Goal: Transaction & Acquisition: Purchase product/service

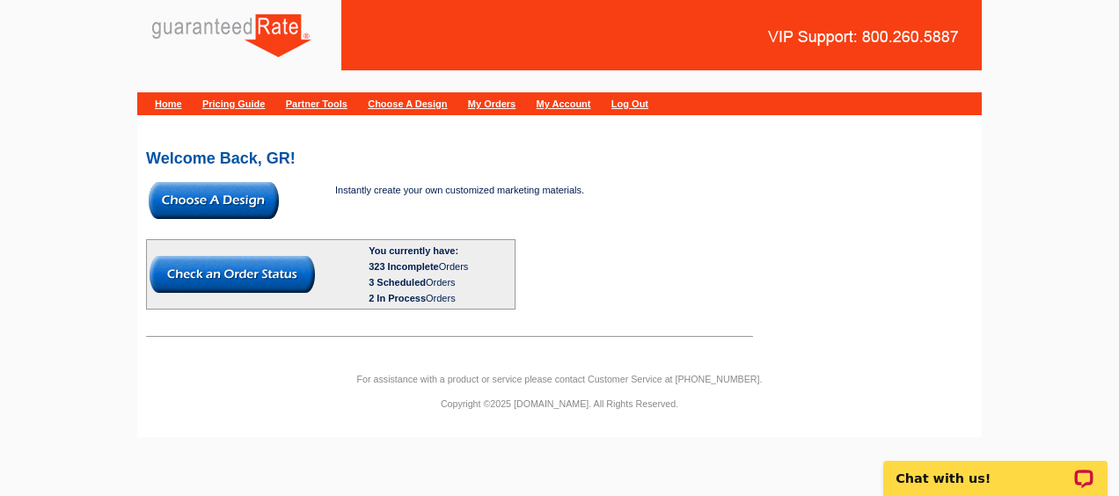
click at [200, 196] on img at bounding box center [214, 200] width 130 height 37
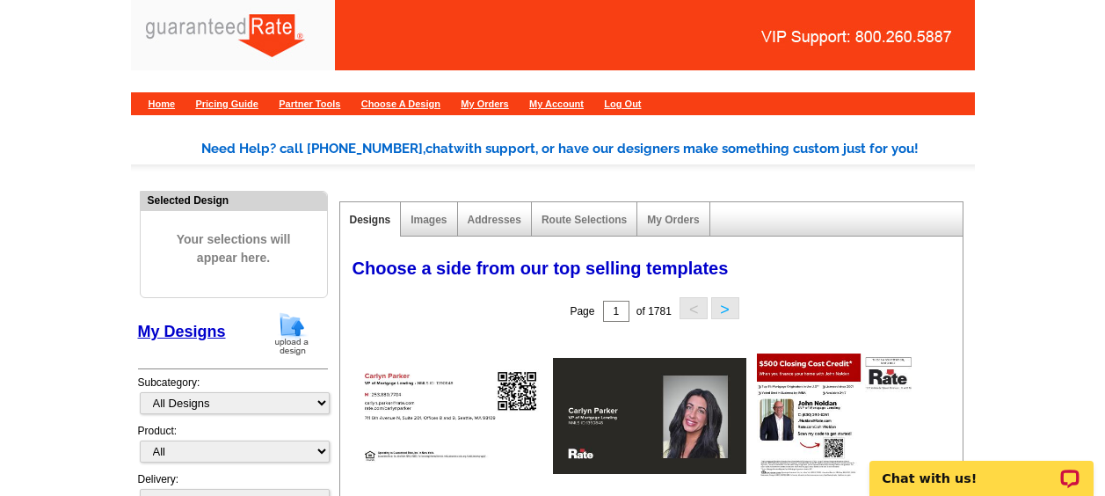
click at [292, 327] on img at bounding box center [292, 333] width 46 height 45
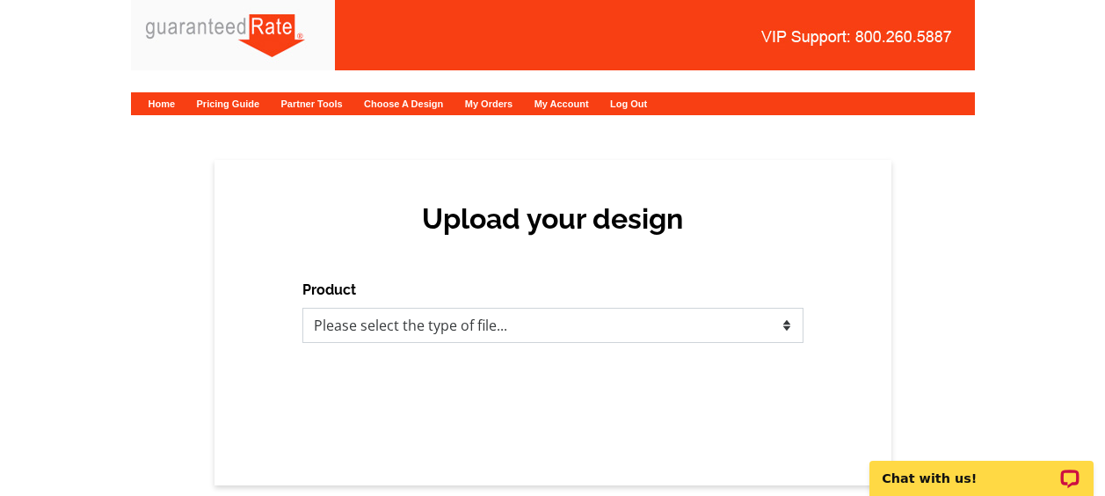
click at [355, 326] on select "Please select the type of file... Postcards Calendars Business Cards Letters an…" at bounding box center [553, 325] width 501 height 35
select select "1"
click at [303, 308] on select "Please select the type of file... Postcards Calendars Business Cards Letters an…" at bounding box center [553, 325] width 501 height 35
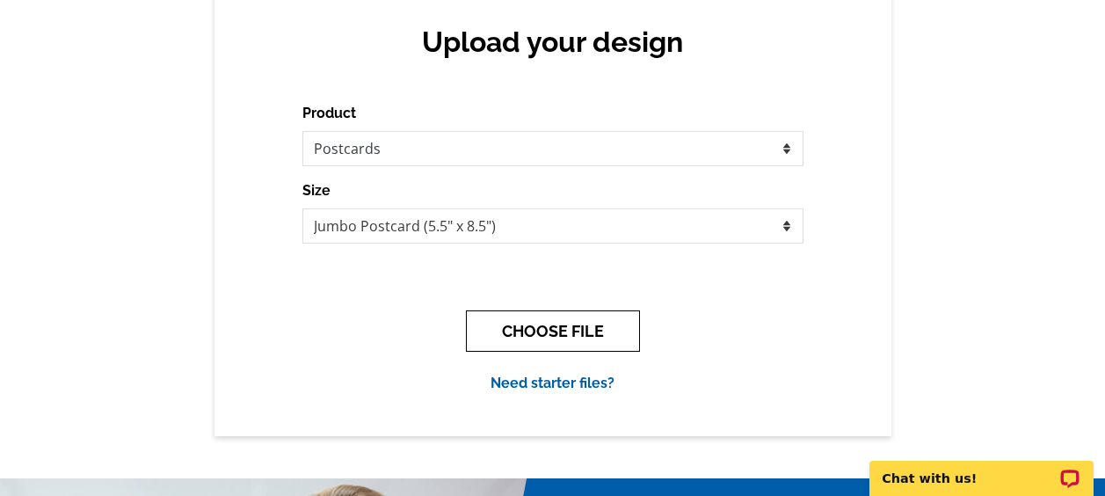
click at [488, 325] on button "CHOOSE FILE" at bounding box center [553, 330] width 174 height 41
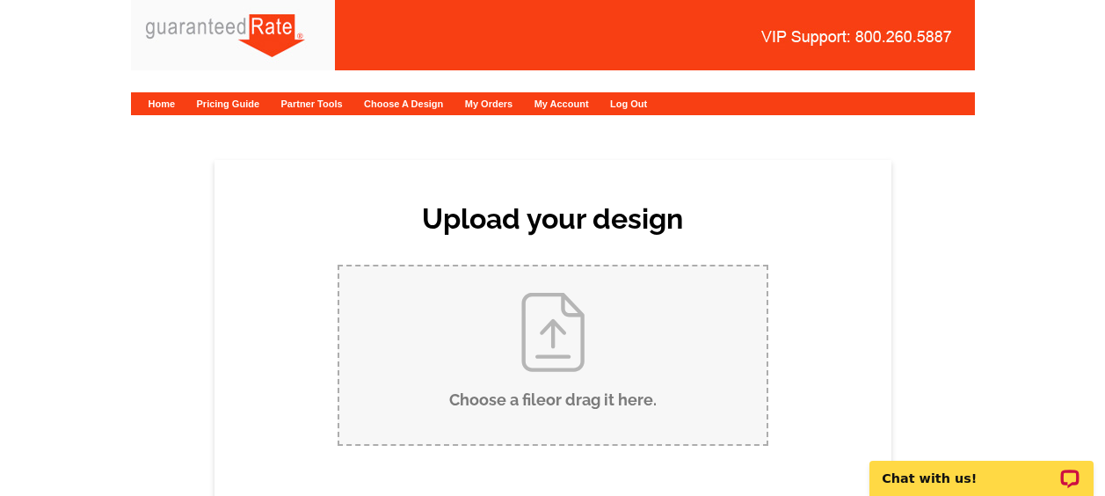
click at [496, 328] on input "Choose a file or drag it here ." at bounding box center [552, 355] width 427 height 178
type input "C:\fakepath\Always Available Hollie Postcard.pdf"
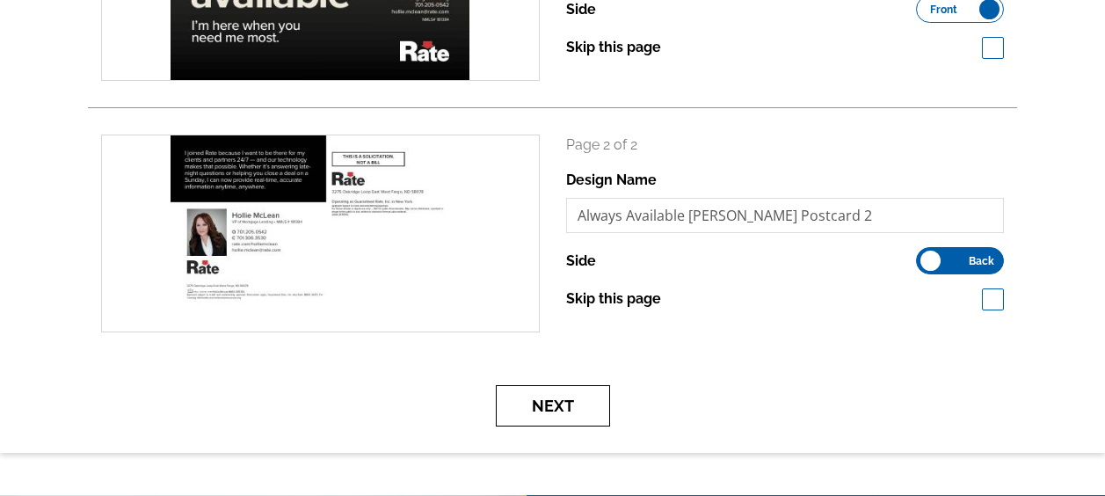
scroll to position [410, 0]
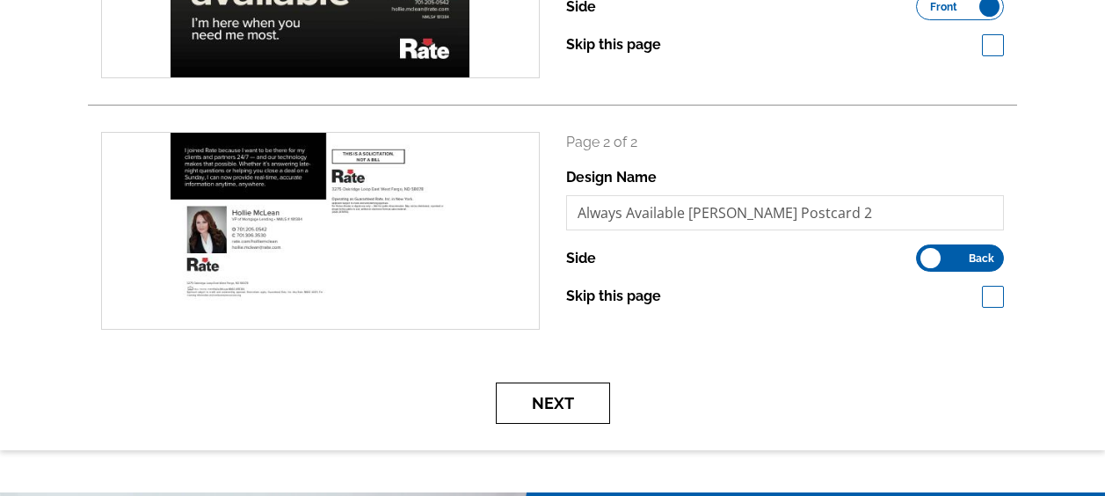
click at [579, 406] on button "Next" at bounding box center [553, 403] width 114 height 41
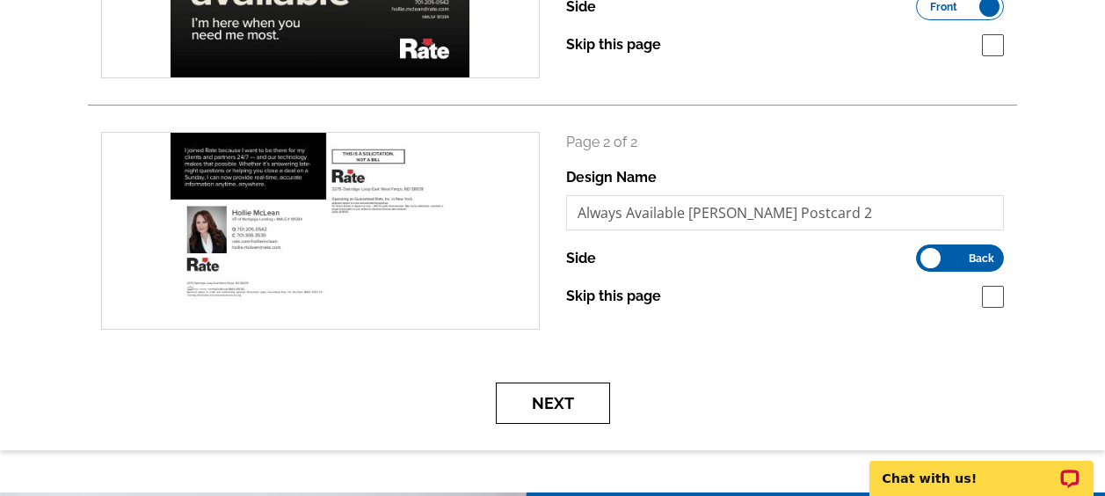
scroll to position [0, 0]
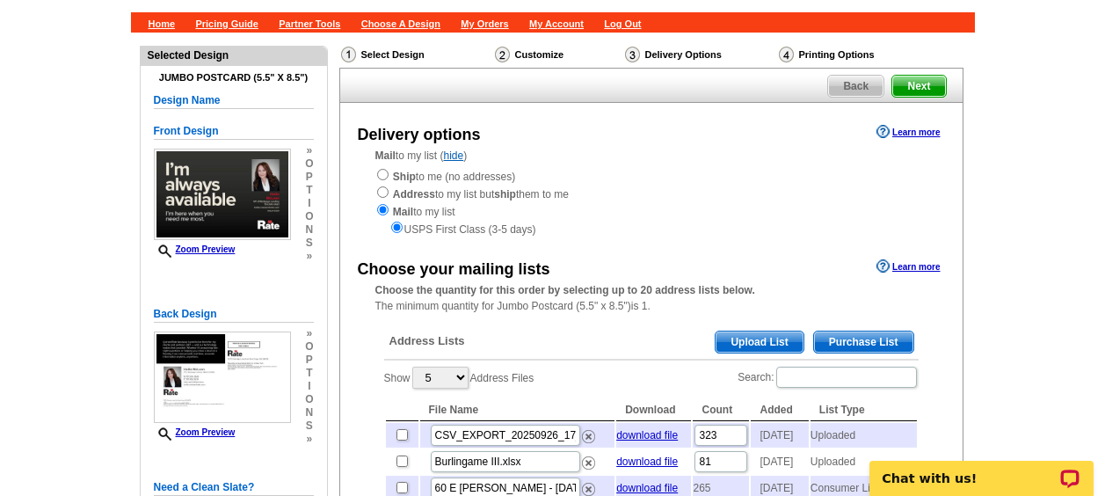
scroll to position [82, 0]
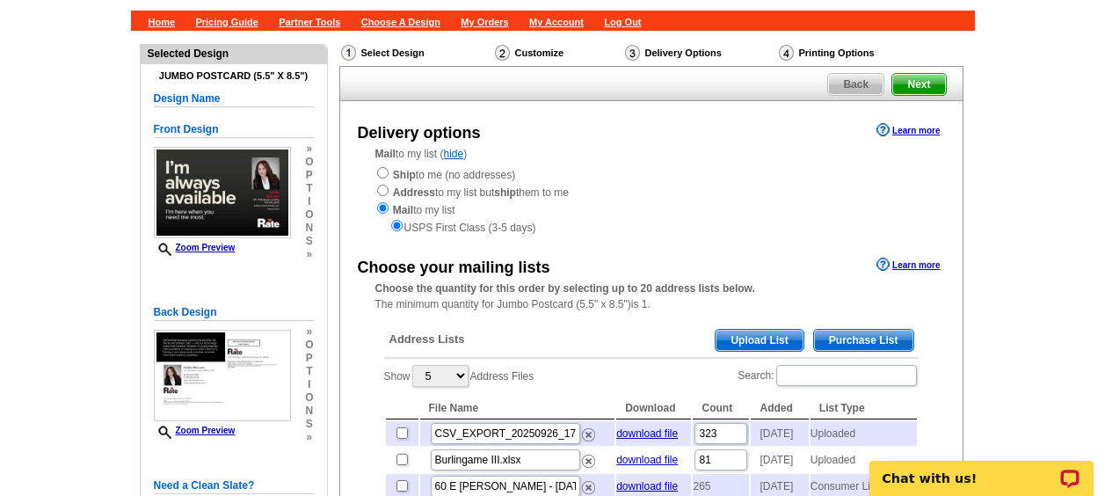
click at [739, 342] on span "Upload List" at bounding box center [759, 340] width 87 height 21
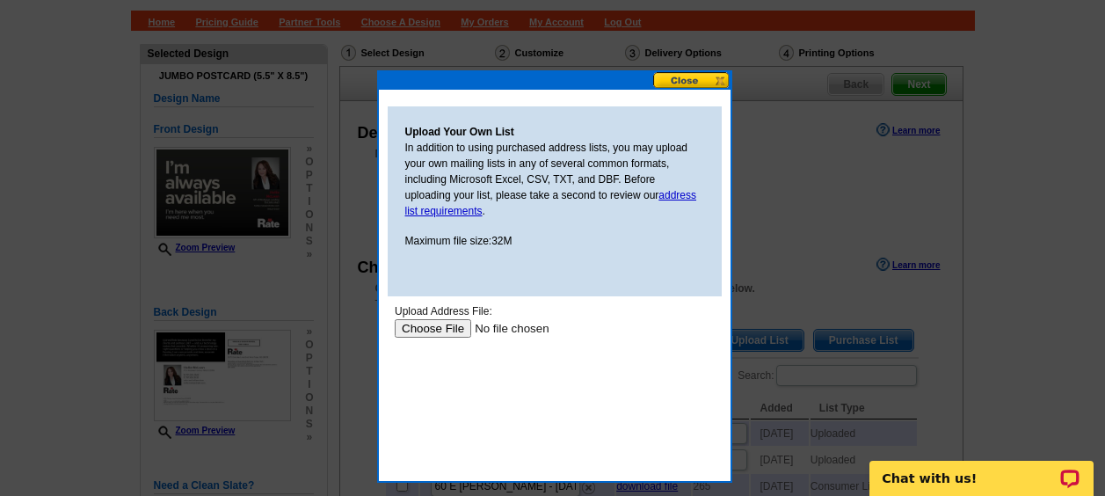
scroll to position [0, 0]
click at [456, 323] on input "file" at bounding box center [505, 328] width 223 height 18
type input "C:\fakepath\HollieM.csv"
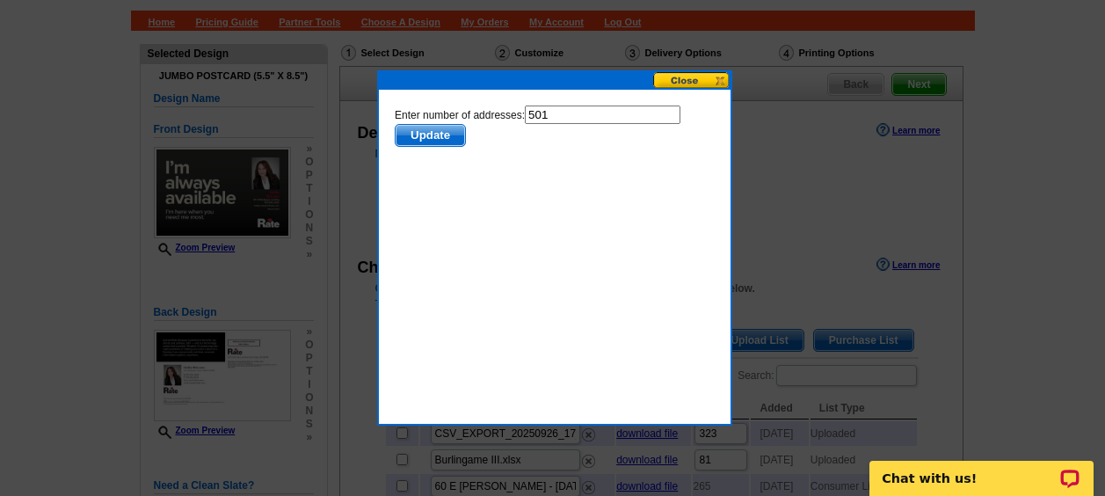
click at [438, 137] on span "Update" at bounding box center [429, 135] width 69 height 21
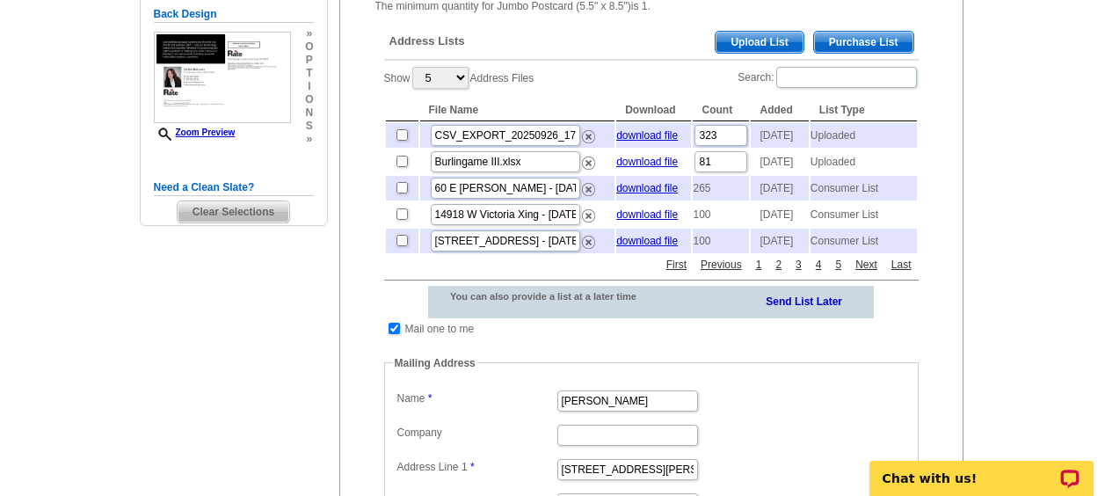
scroll to position [381, 0]
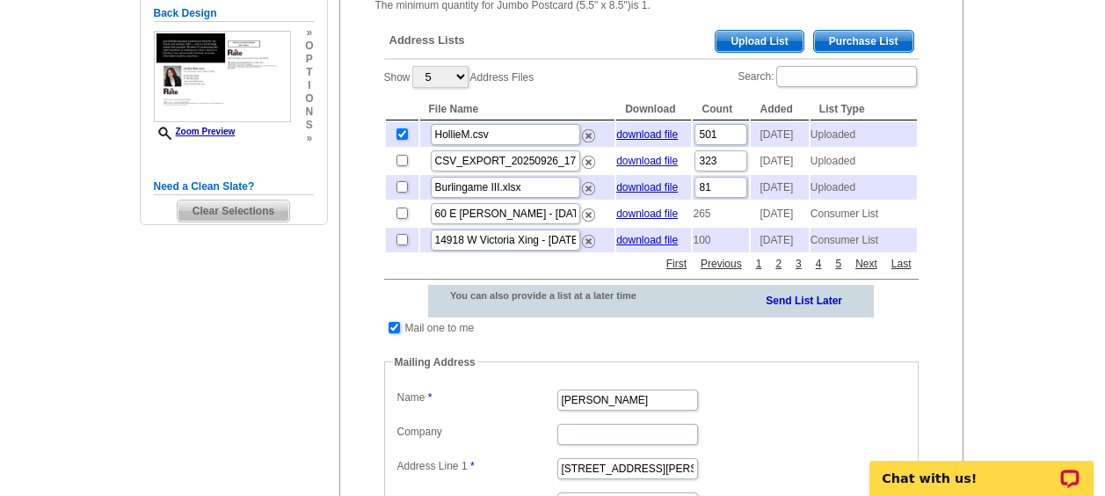
click at [393, 333] on input "checkbox" at bounding box center [394, 327] width 11 height 11
checkbox input "false"
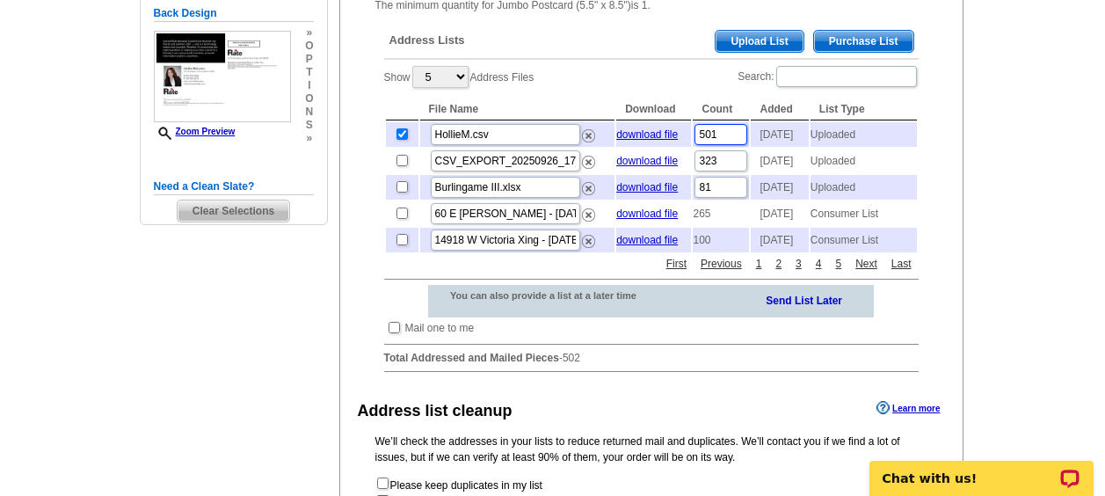
click at [729, 132] on input "501" at bounding box center [721, 134] width 53 height 21
type input "500"
click at [288, 344] on div "Need Help? call 800-260-5887, chat with support, or have our designers make som…" at bounding box center [553, 208] width 844 height 953
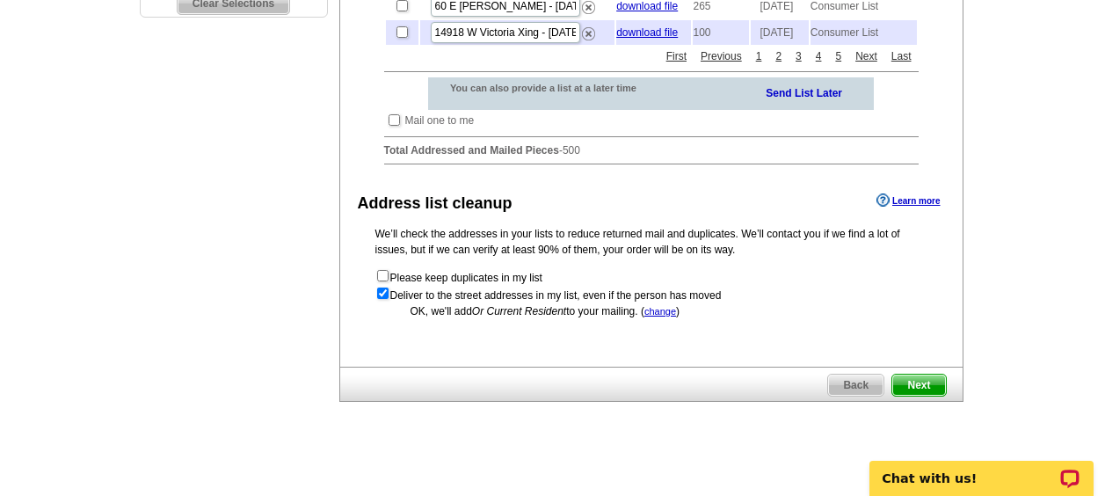
scroll to position [690, 0]
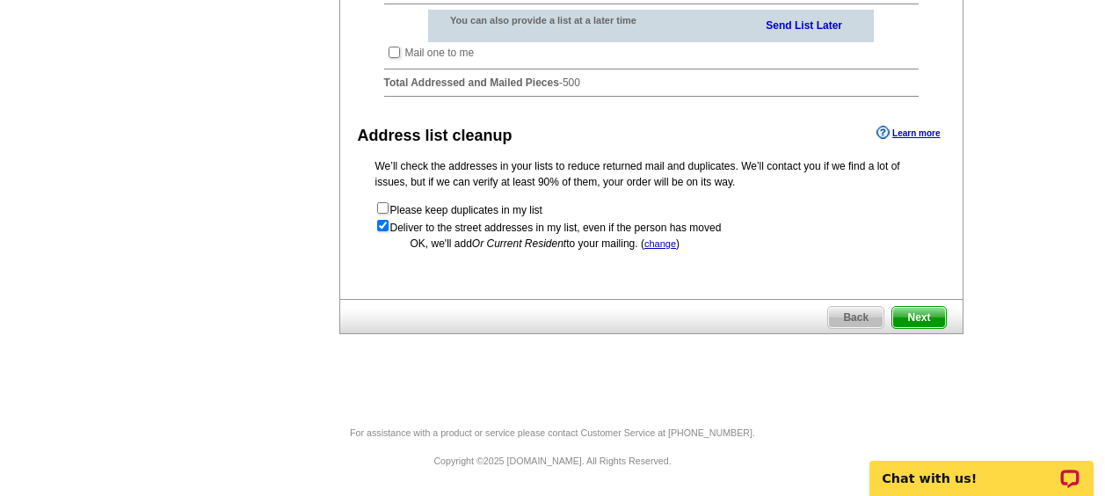
click at [919, 306] on link "Next" at bounding box center [919, 317] width 55 height 23
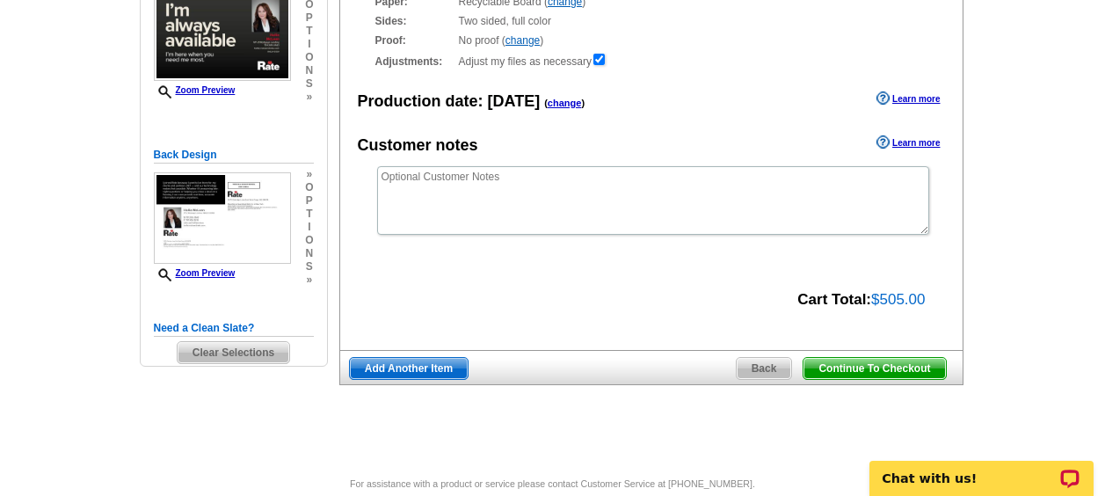
click at [856, 367] on span "Continue To Checkout" at bounding box center [875, 368] width 142 height 21
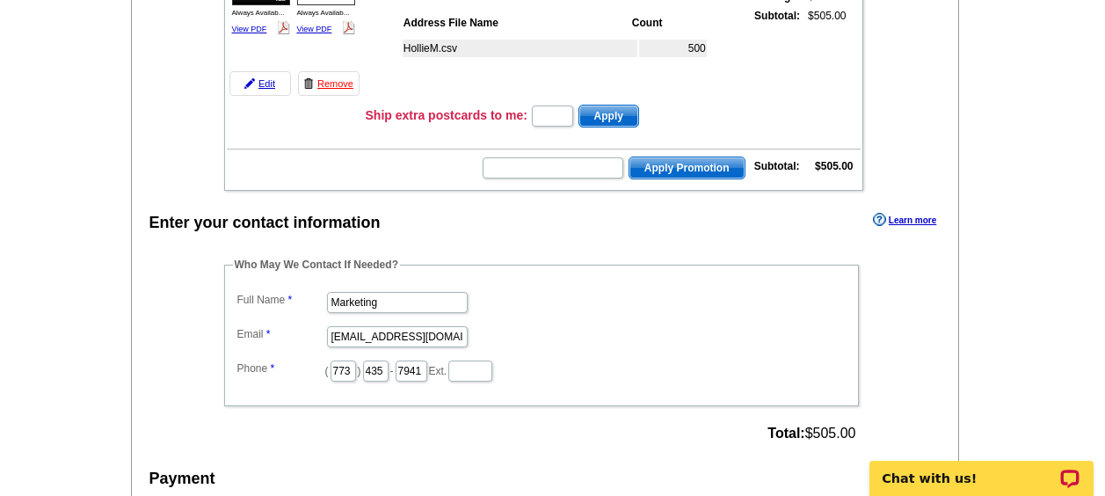
scroll to position [303, 0]
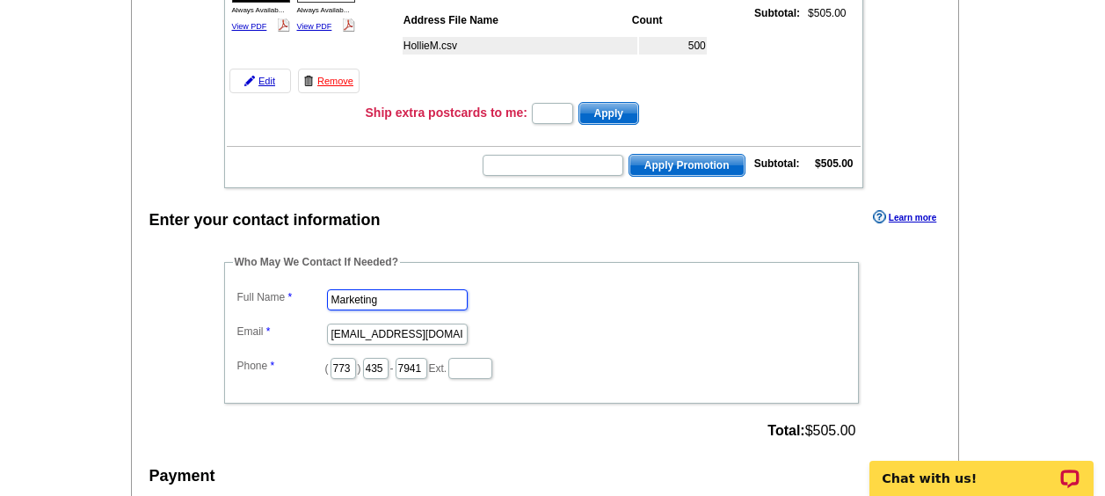
click at [403, 292] on input "Marketing" at bounding box center [397, 299] width 141 height 21
type input "[PERSON_NAME]"
click at [428, 338] on input "addiejhansen@gmail.com" at bounding box center [397, 334] width 141 height 21
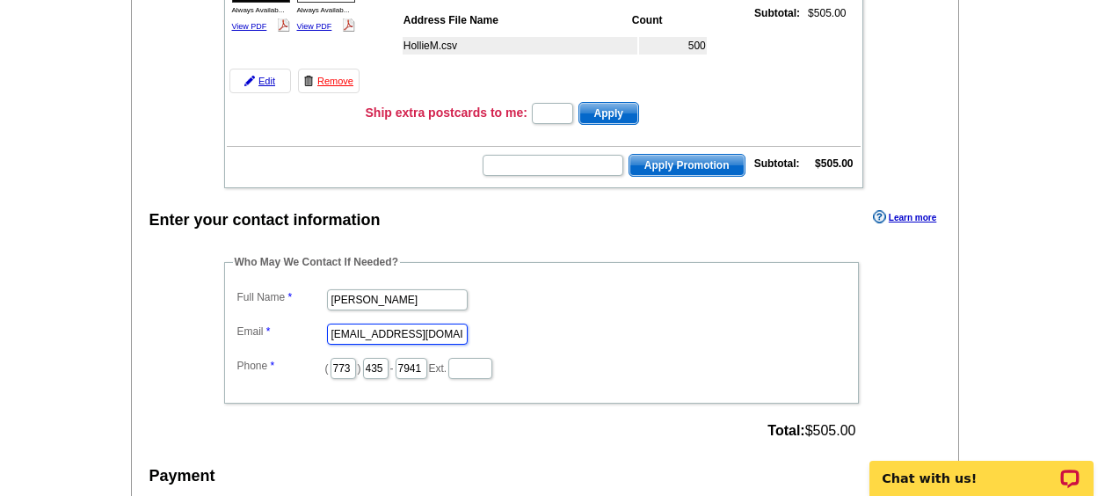
click at [428, 338] on input "addiejhansen@gmail.com" at bounding box center [397, 334] width 141 height 21
type input "addie.hansen@rate.com"
type input "312"
type input "509"
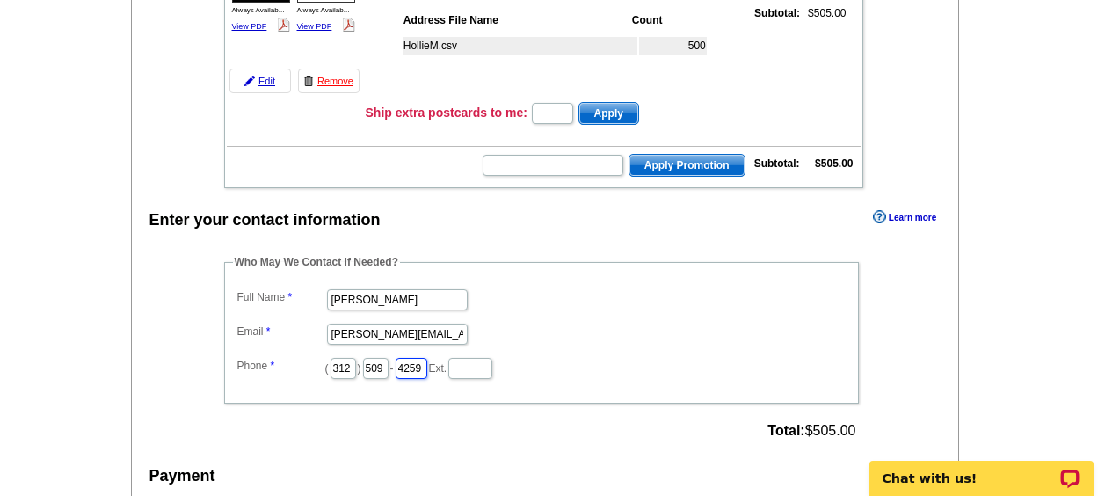
type input "4259"
click at [554, 312] on dl "Full Name Addie Hansen Email addie.hansen@rate.com Phone ( 312 ) 509 - 4259 Ext." at bounding box center [541, 333] width 617 height 96
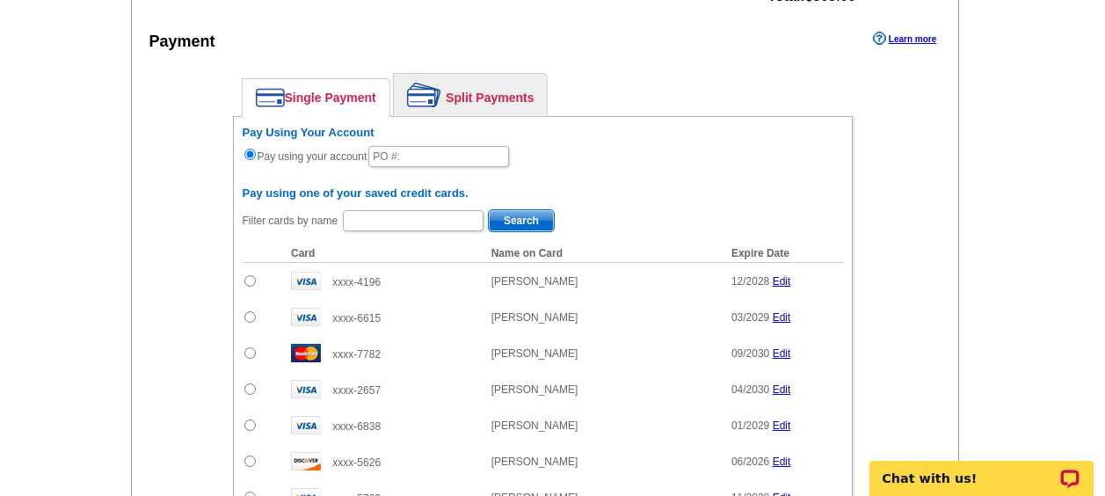
scroll to position [823, 0]
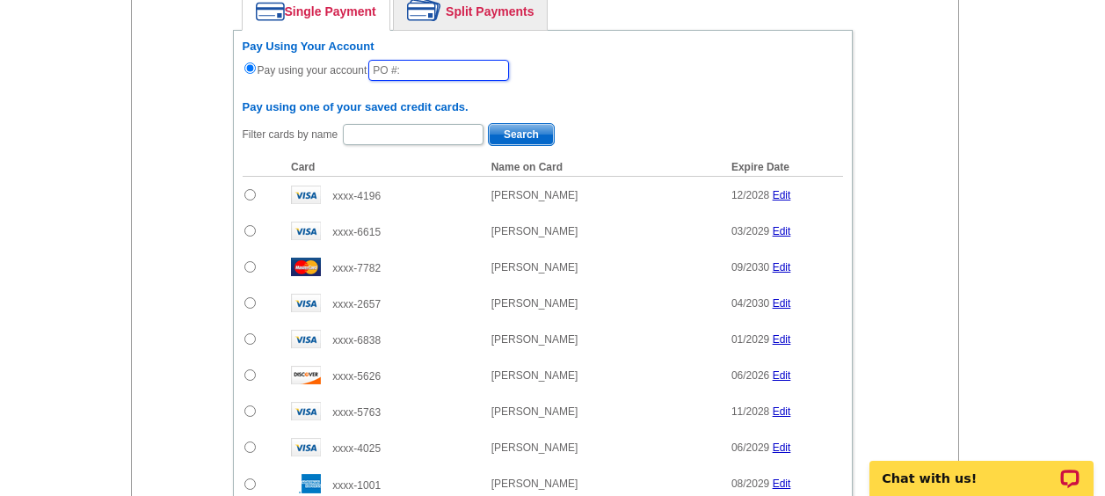
click at [469, 64] on input "text" at bounding box center [438, 70] width 141 height 21
type input "0"
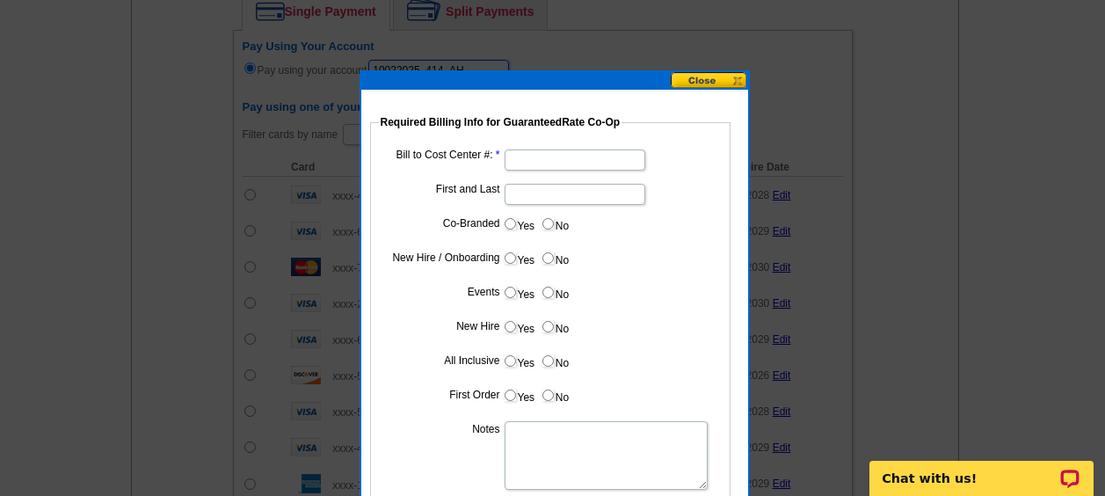
type input "10022025_414_AH"
click at [558, 161] on input "Bill to Cost Center #:" at bounding box center [575, 160] width 141 height 21
click at [527, 157] on input "Bill to Cost Center #:" at bounding box center [575, 160] width 141 height 21
type input "5095"
type input "Hollie McLean"
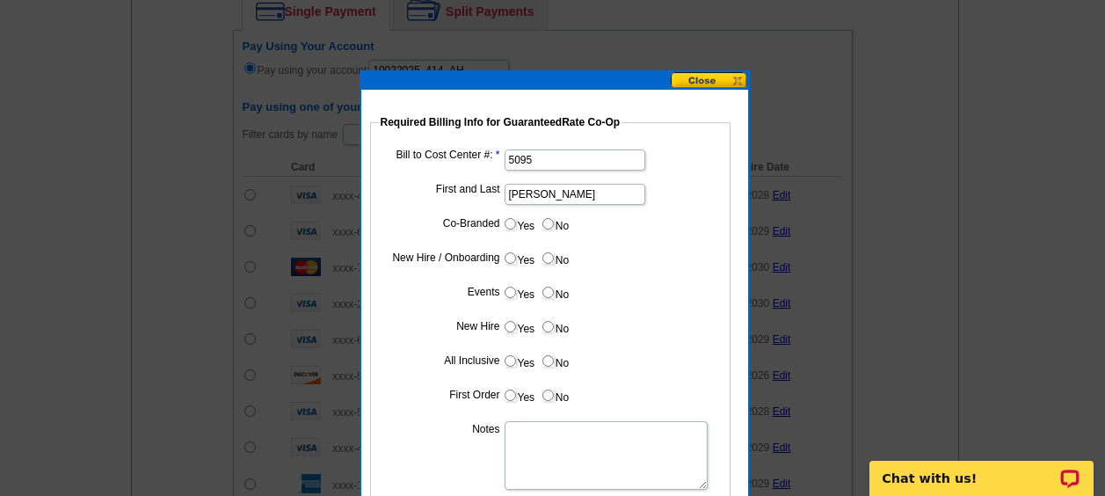
click at [548, 218] on input "No" at bounding box center [548, 223] width 11 height 11
radio input "true"
click at [505, 257] on input "Yes" at bounding box center [510, 257] width 11 height 11
radio input "true"
click at [541, 291] on label "No" at bounding box center [555, 292] width 28 height 20
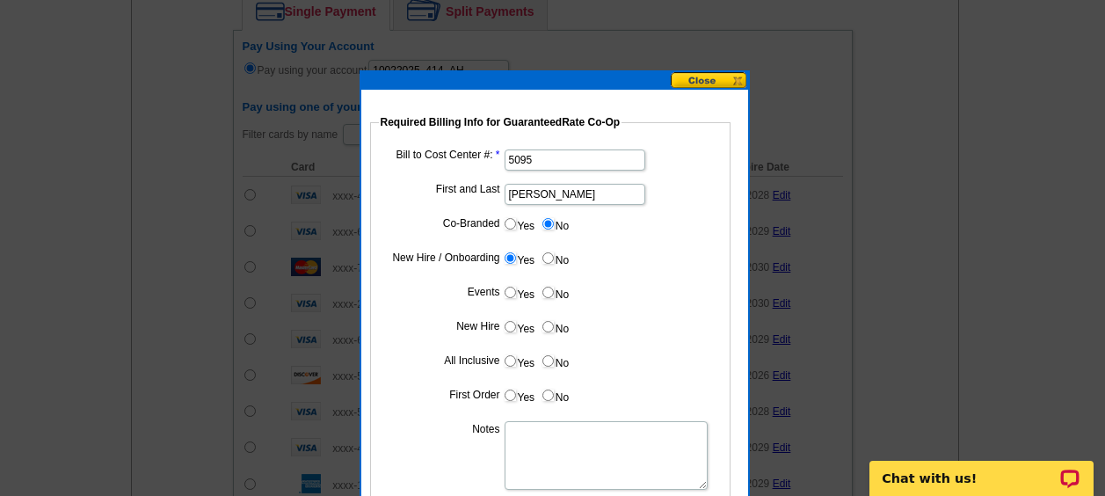
click at [543, 291] on input "No" at bounding box center [548, 292] width 11 height 11
radio input "true"
click at [509, 330] on input "Yes" at bounding box center [510, 326] width 11 height 11
radio input "true"
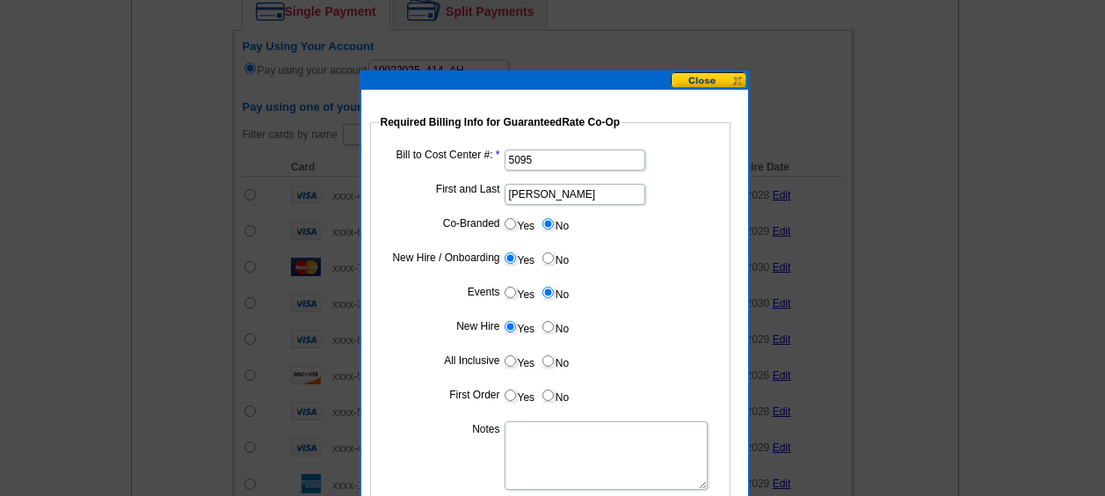
click at [541, 359] on label "No" at bounding box center [555, 361] width 28 height 20
click at [543, 359] on input "No" at bounding box center [548, 360] width 11 height 11
radio input "true"
click at [506, 390] on input "Yes" at bounding box center [510, 395] width 11 height 11
radio input "true"
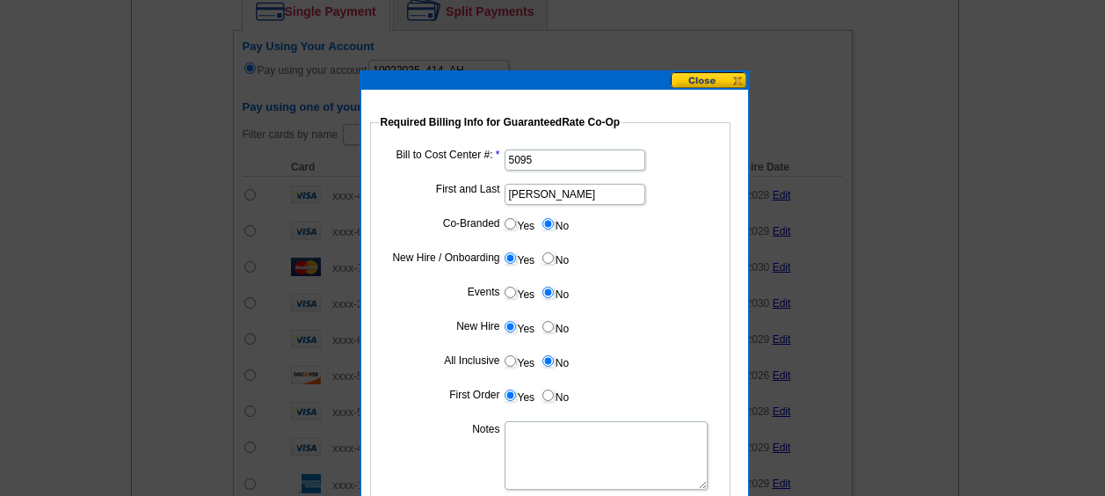
click at [540, 434] on textarea "Notes" at bounding box center [606, 455] width 203 height 69
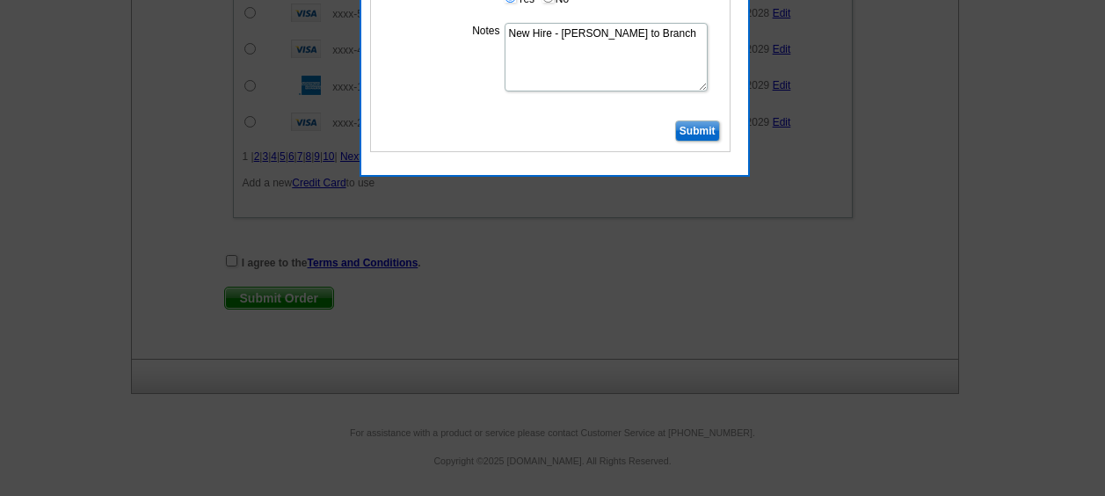
type textarea "New Hire - Bill to Branch"
click at [691, 128] on input "Submit" at bounding box center [697, 130] width 45 height 21
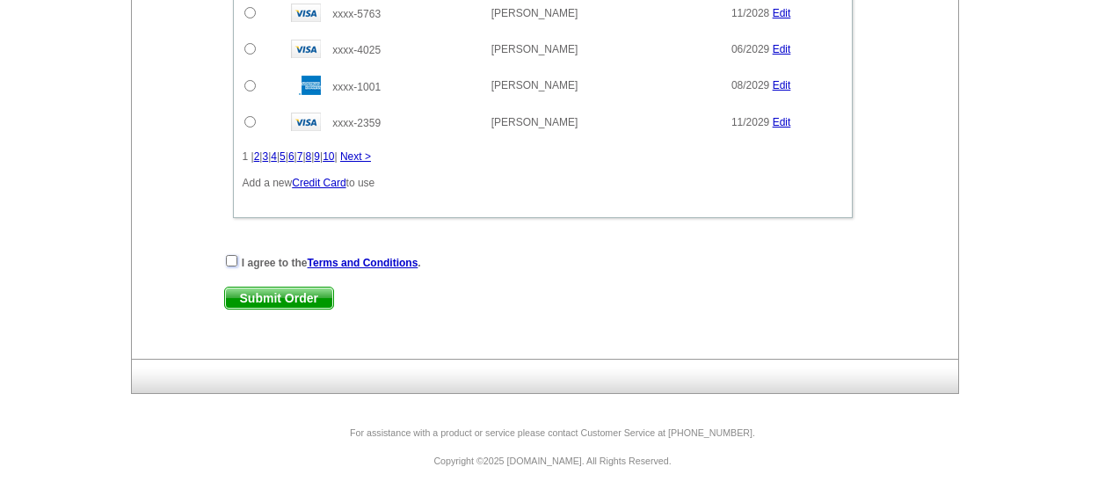
click at [230, 257] on input "checkbox" at bounding box center [231, 260] width 11 height 11
checkbox input "true"
click at [266, 296] on span "Submit Order" at bounding box center [279, 298] width 108 height 21
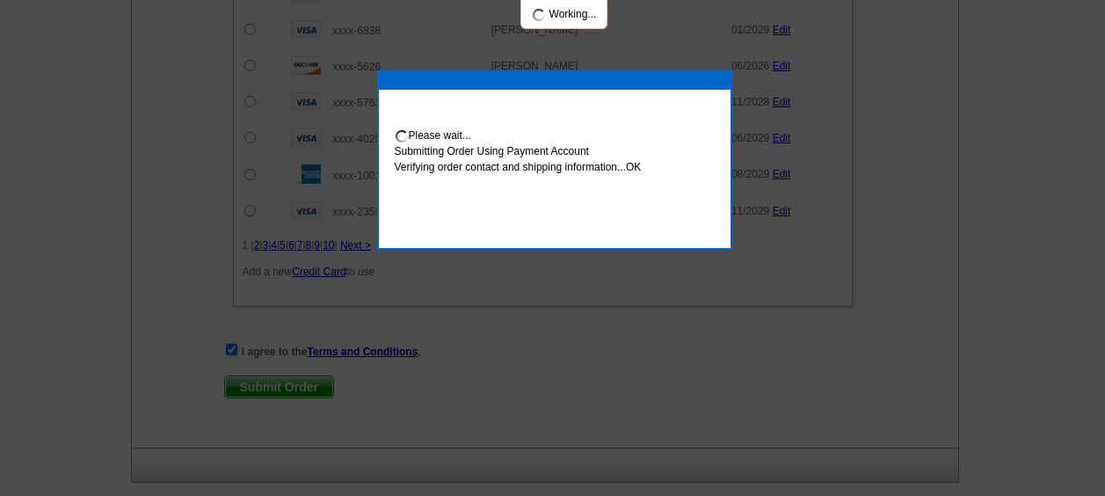
scroll to position [1310, 0]
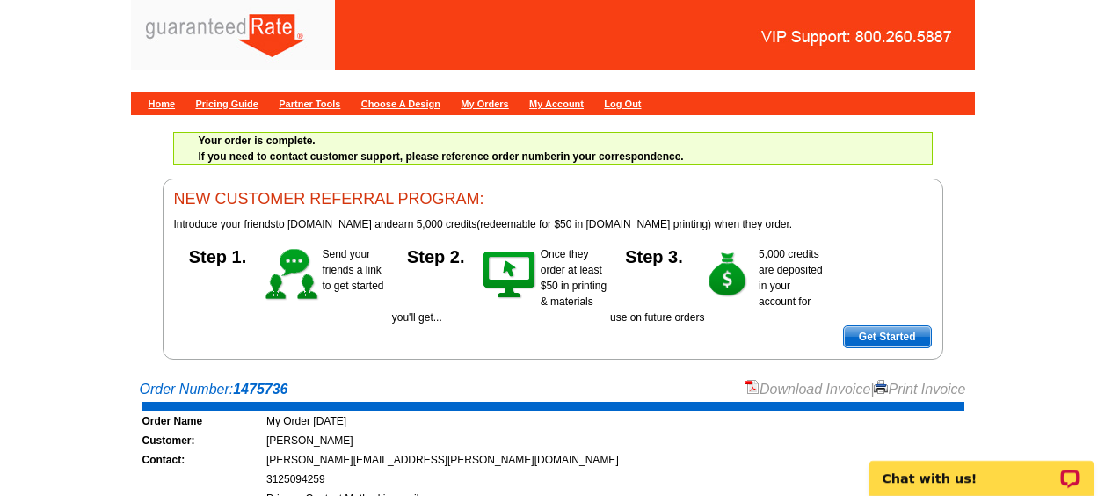
click at [777, 382] on link "Download Invoice" at bounding box center [808, 389] width 125 height 15
click at [161, 105] on link "Home" at bounding box center [162, 104] width 27 height 11
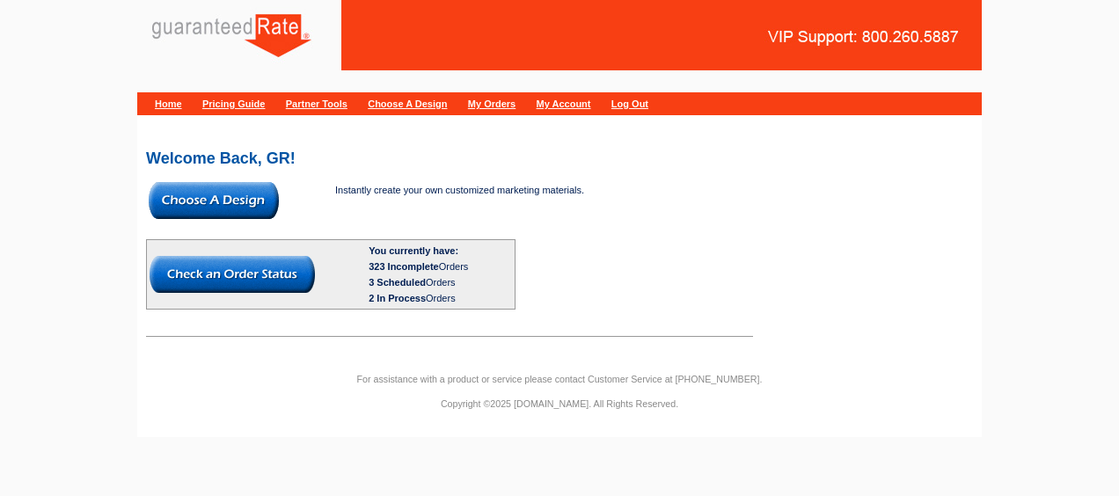
click at [182, 205] on img at bounding box center [214, 200] width 130 height 37
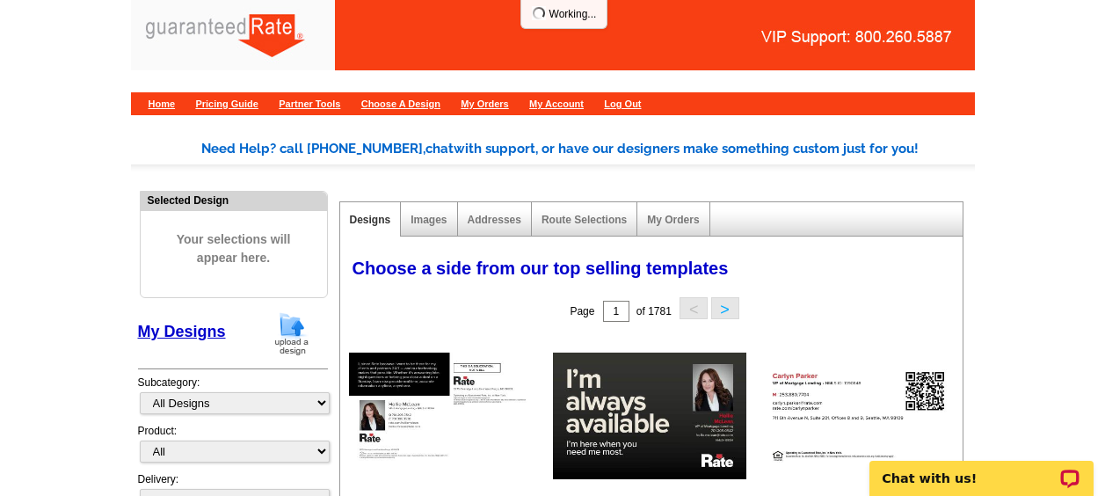
click at [291, 314] on img at bounding box center [292, 333] width 46 height 45
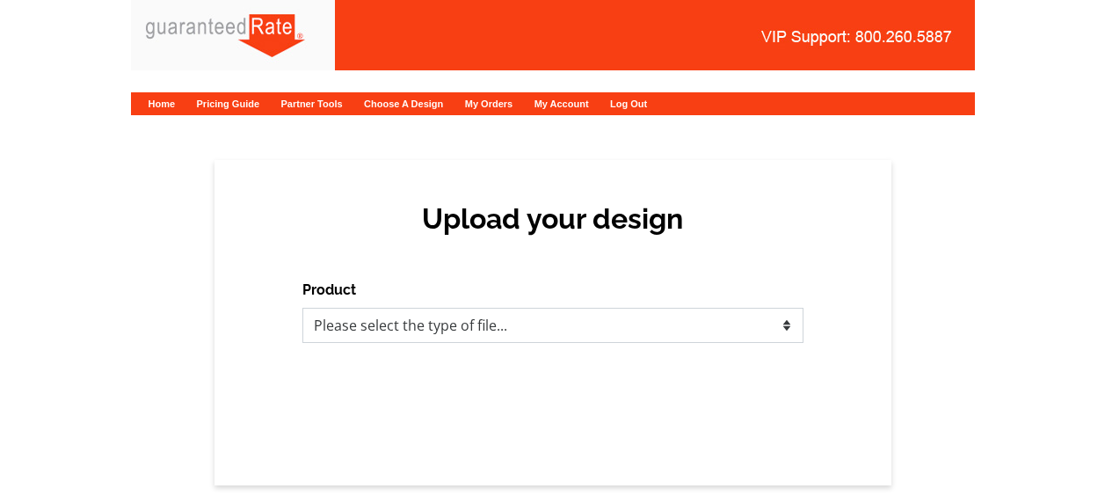
click at [355, 322] on select "Please select the type of file... Postcards Calendars Business Cards Letters an…" at bounding box center [553, 325] width 501 height 35
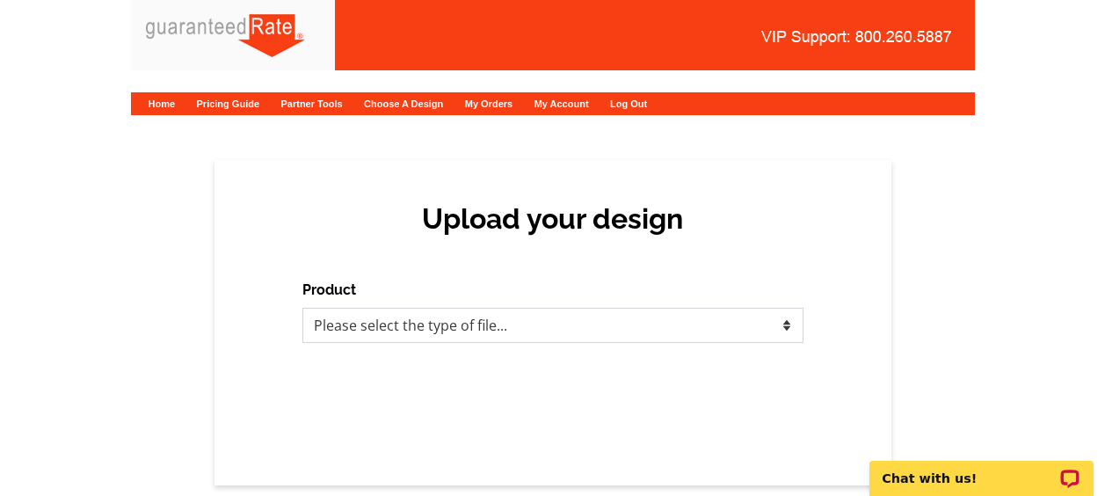
select select "1"
click at [303, 308] on select "Please select the type of file... Postcards Calendars Business Cards Letters an…" at bounding box center [553, 325] width 501 height 35
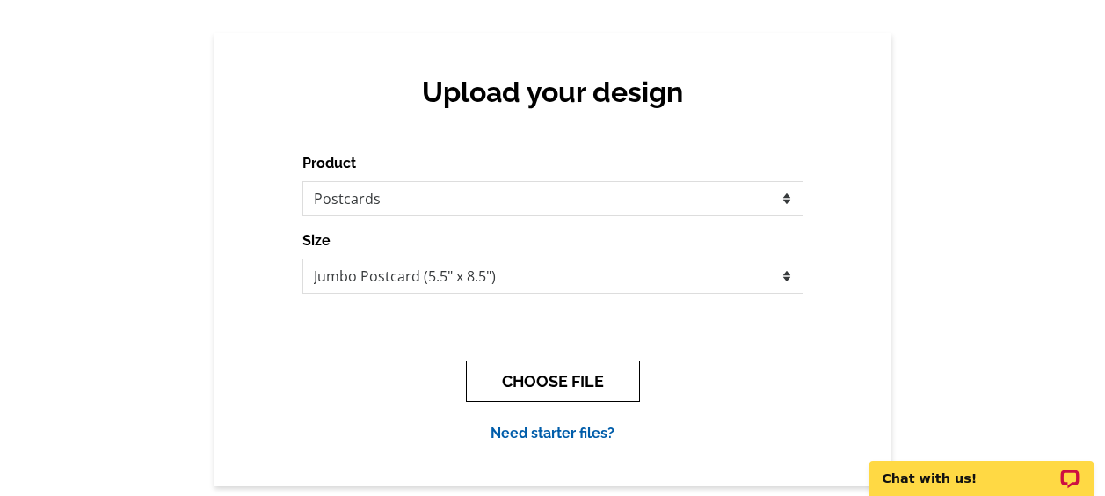
click at [488, 385] on button "CHOOSE FILE" at bounding box center [553, 381] width 174 height 41
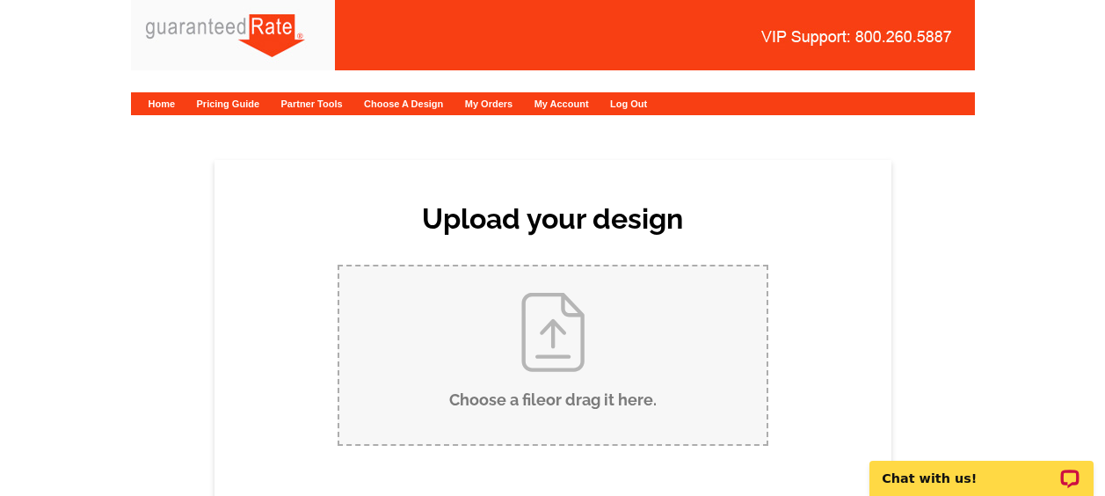
click at [500, 378] on input "Choose a file or drag it here ." at bounding box center [552, 355] width 427 height 178
type input "C:\fakepath\Always Available Hollie Postcard.pdf"
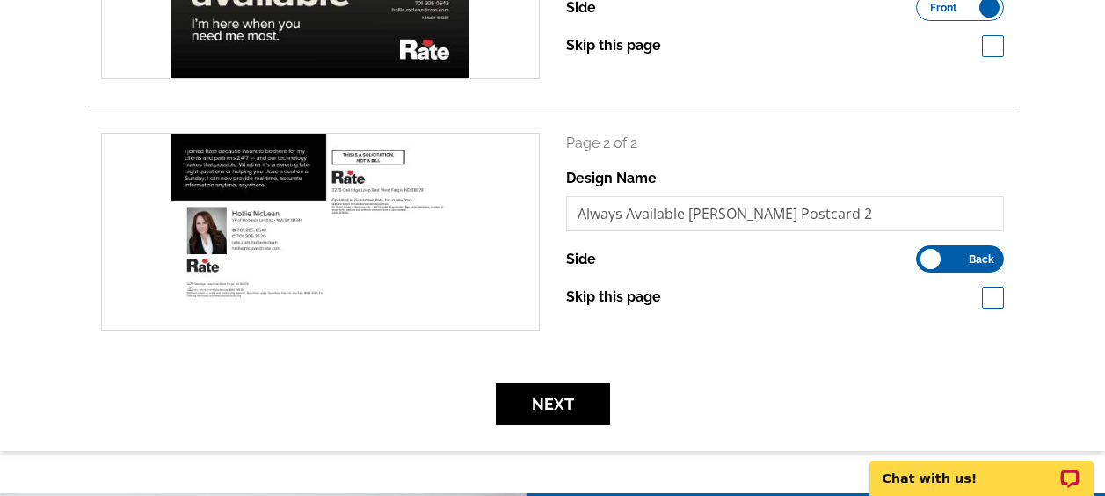
scroll to position [412, 0]
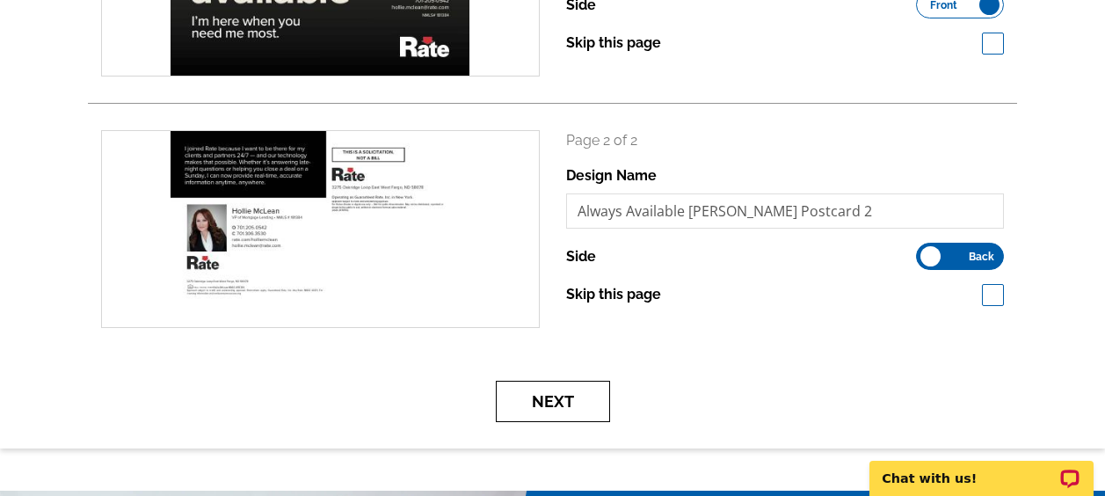
click at [581, 403] on button "Next" at bounding box center [553, 401] width 114 height 41
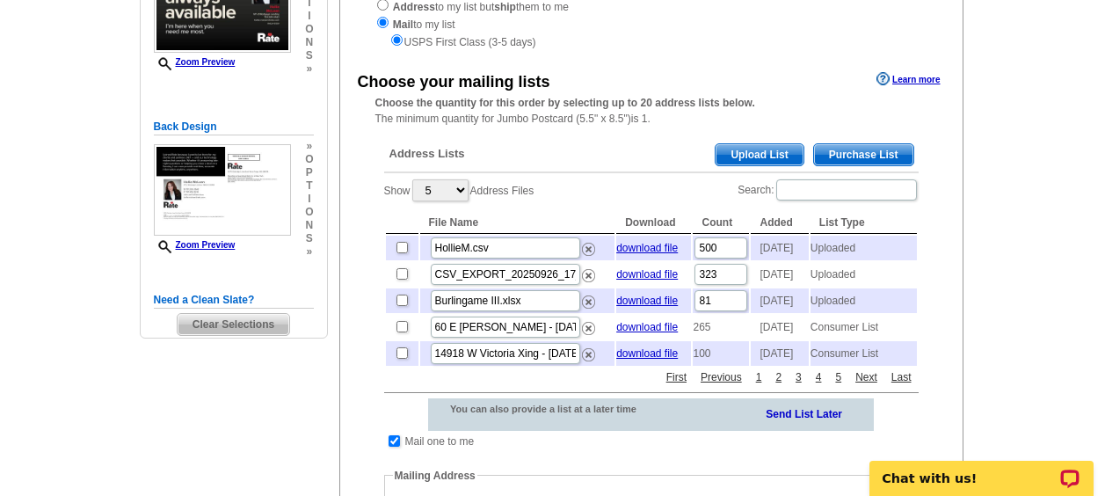
scroll to position [268, 0]
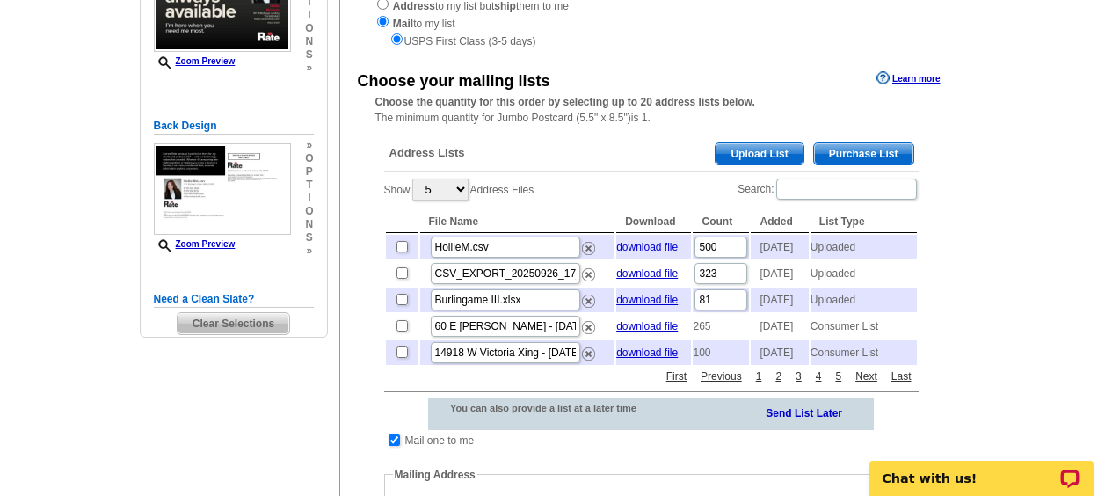
click at [741, 151] on span "Upload List" at bounding box center [759, 153] width 87 height 21
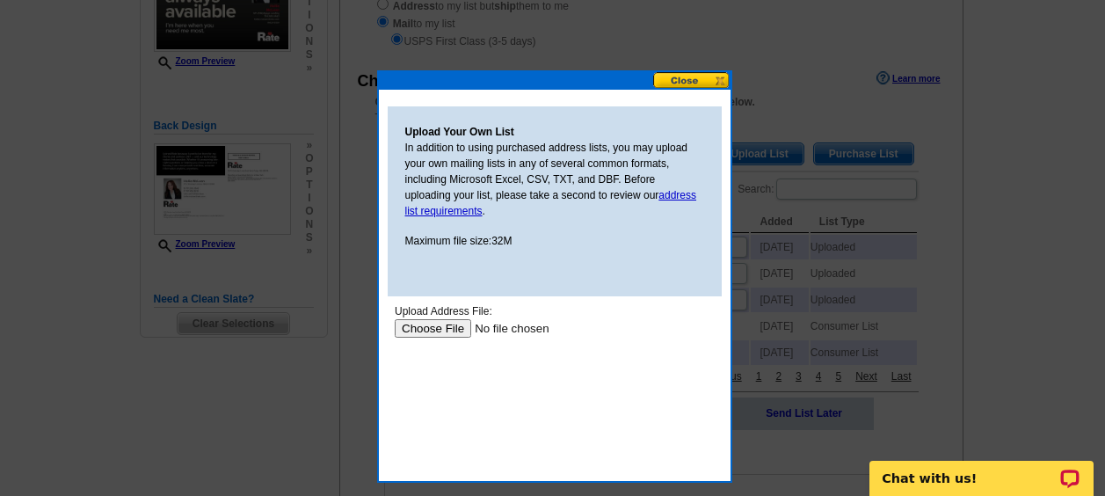
scroll to position [0, 0]
click at [437, 324] on input "file" at bounding box center [505, 328] width 223 height 18
type input "C:\fakepath\HollieM.csv"
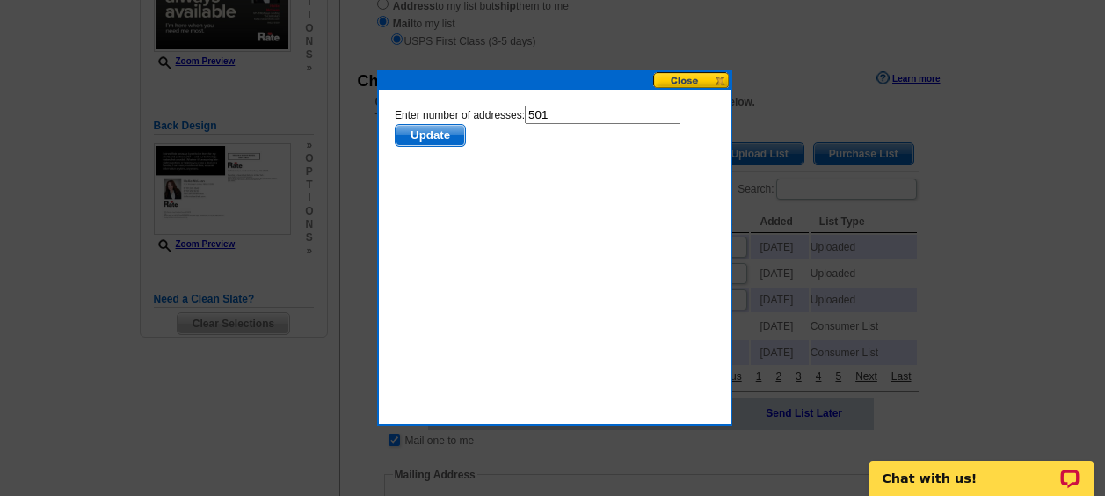
click at [685, 77] on button at bounding box center [691, 80] width 77 height 17
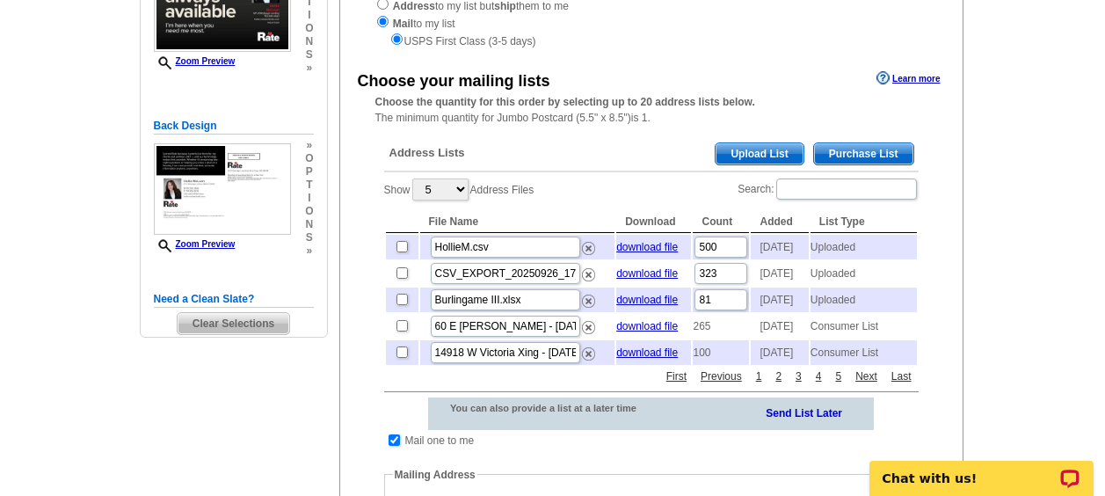
click at [750, 154] on span "Upload List" at bounding box center [759, 153] width 87 height 21
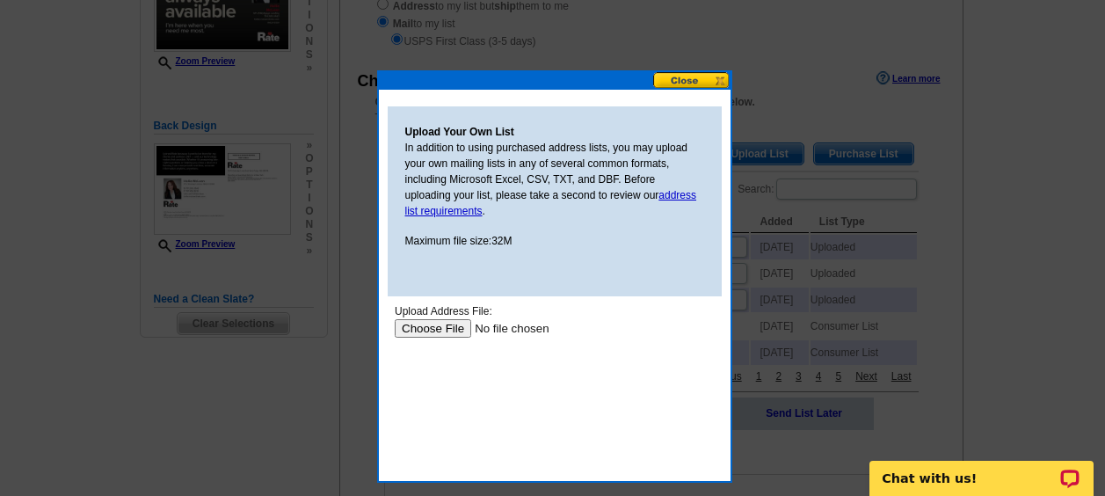
click at [448, 327] on input "file" at bounding box center [505, 328] width 223 height 18
type input "C:\fakepath\Hollie M Contacts - Marketing Budget File.xlsx"
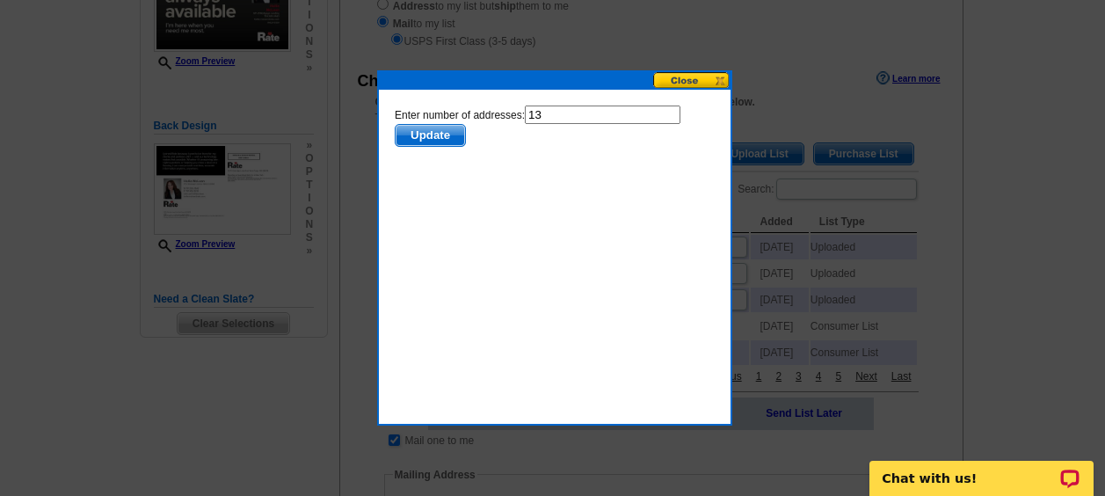
click at [562, 110] on input "13" at bounding box center [602, 115] width 156 height 18
type input "12"
click at [445, 135] on span "Update" at bounding box center [429, 135] width 69 height 21
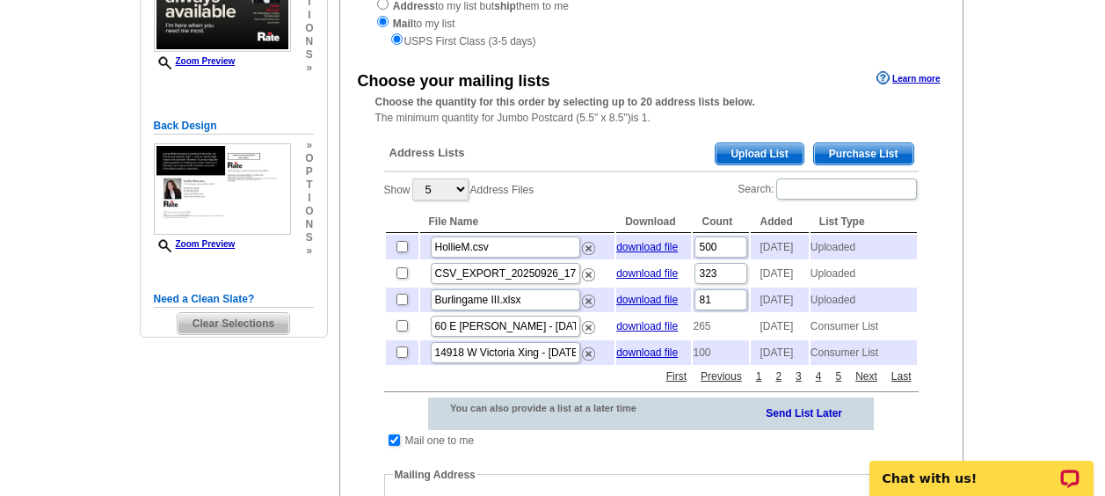
scroll to position [343, 0]
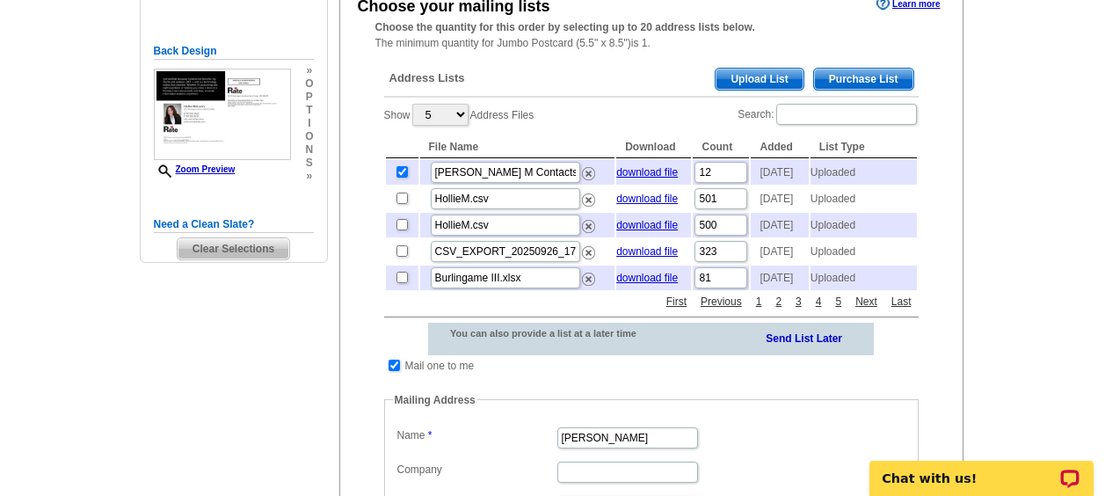
click at [395, 375] on td at bounding box center [394, 366] width 17 height 18
click at [390, 371] on input "checkbox" at bounding box center [394, 365] width 11 height 11
checkbox input "false"
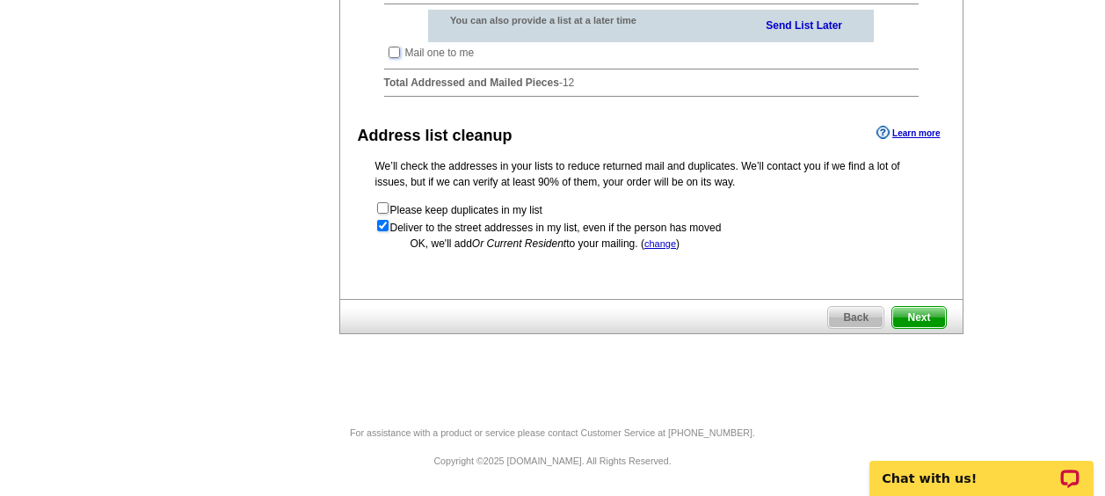
scroll to position [688, 0]
click at [919, 321] on span "Next" at bounding box center [919, 317] width 53 height 21
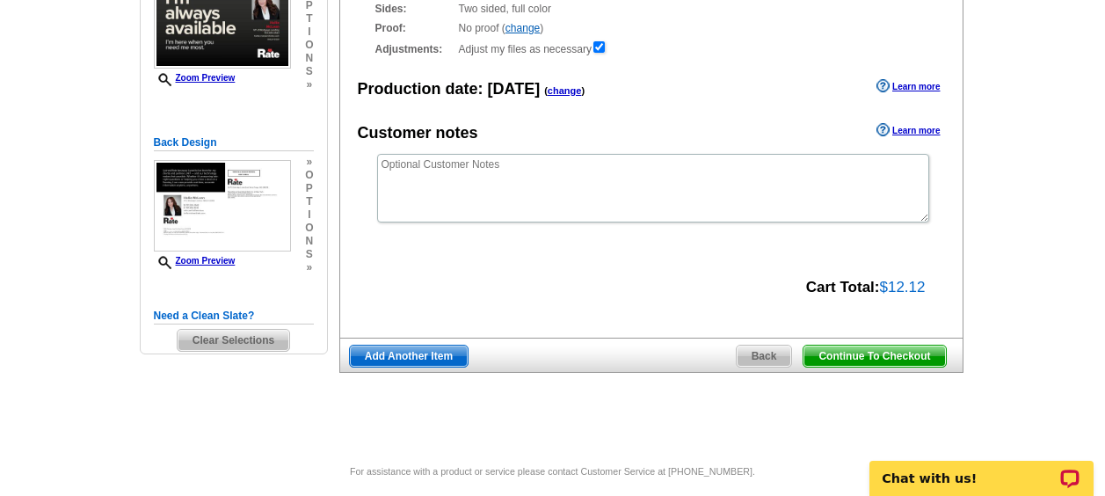
scroll to position [267, 0]
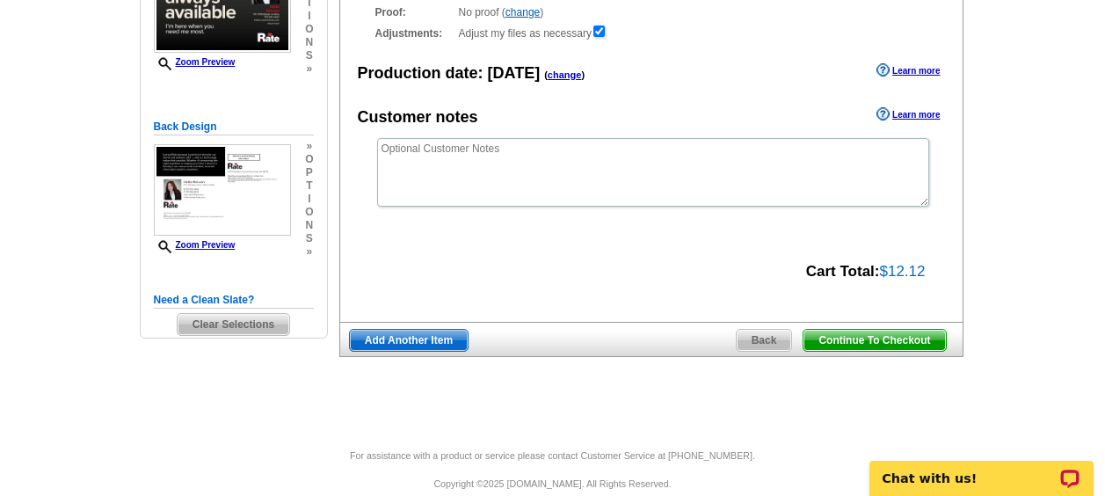
click at [897, 337] on span "Continue To Checkout" at bounding box center [875, 340] width 142 height 21
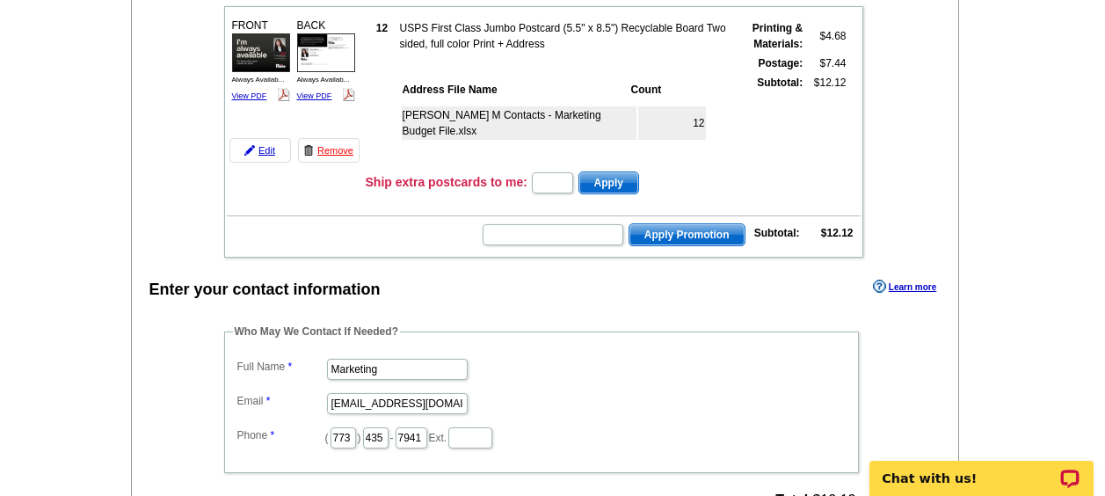
scroll to position [235, 0]
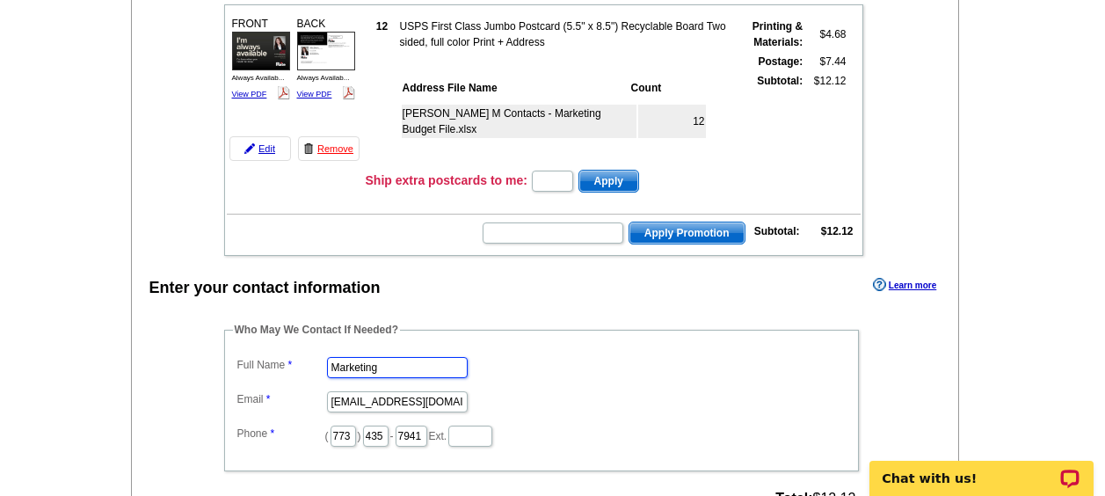
click at [395, 365] on input "Marketing" at bounding box center [397, 367] width 141 height 21
type input "[PERSON_NAME]"
type input "[PERSON_NAME][EMAIL_ADDRESS][PERSON_NAME][DOMAIN_NAME]"
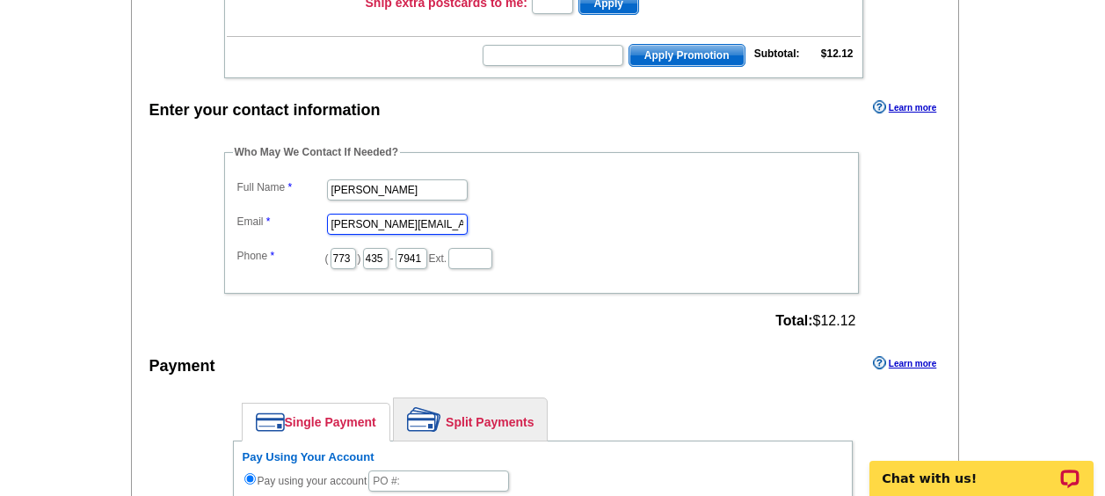
scroll to position [420, 0]
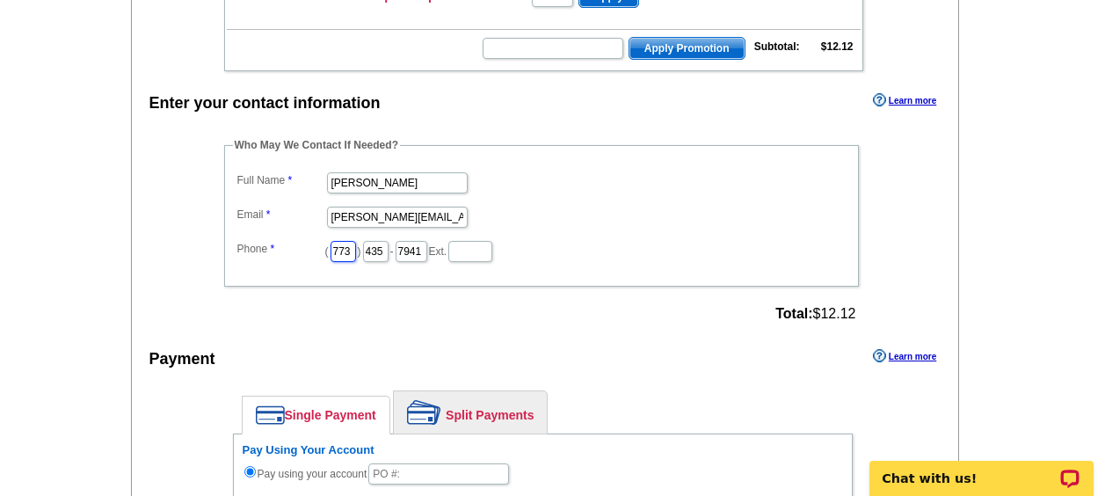
click at [352, 251] on input "773" at bounding box center [344, 251] width 26 height 21
type input "312"
type input "4"
type input "509"
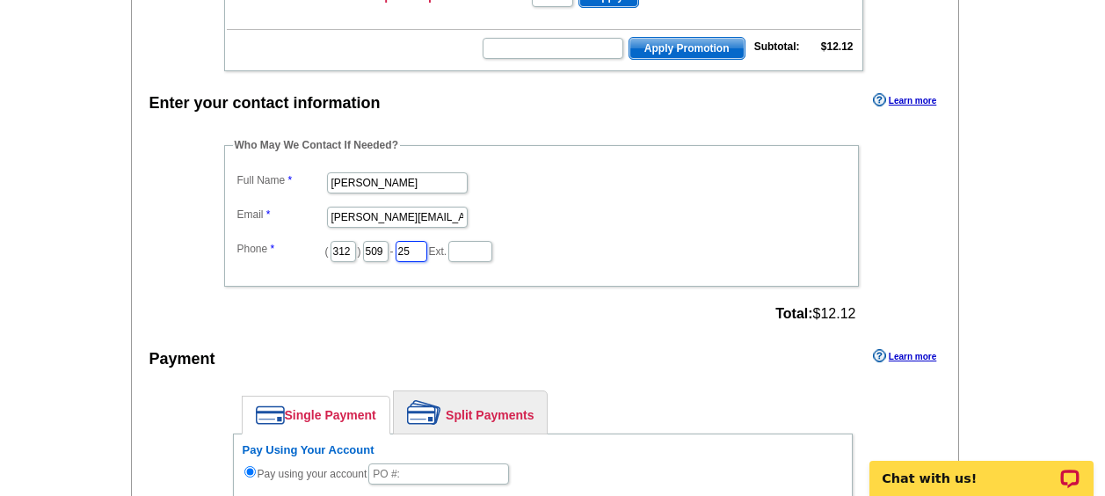
type input "2"
type input "4259"
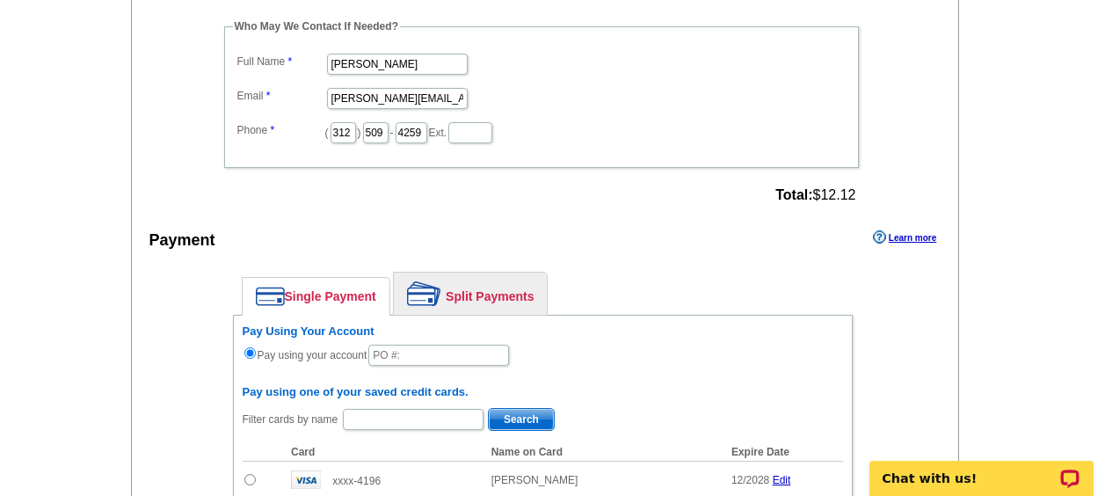
scroll to position [546, 0]
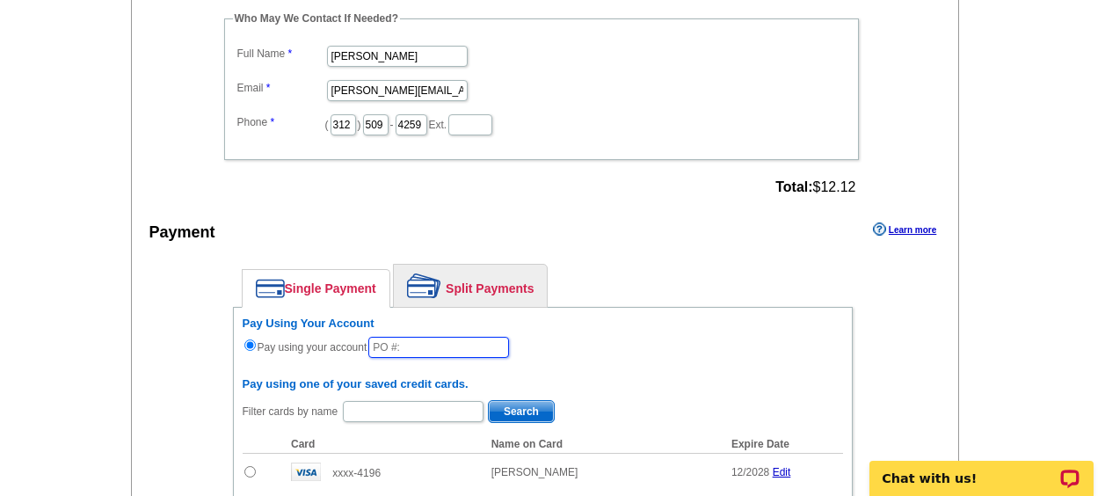
click at [403, 345] on input "text" at bounding box center [438, 347] width 141 height 21
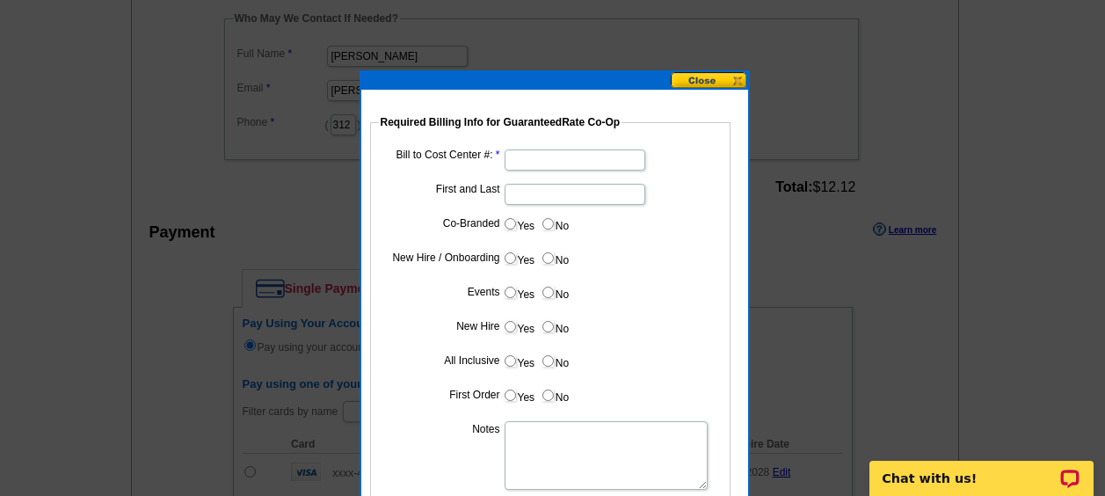
type input "10022025_422_AH"
click at [546, 164] on input "Bill to Cost Center #:" at bounding box center [575, 160] width 141 height 21
type input "5095"
click at [607, 189] on input "First and Last" at bounding box center [575, 194] width 141 height 21
type input "Hollie McLean"
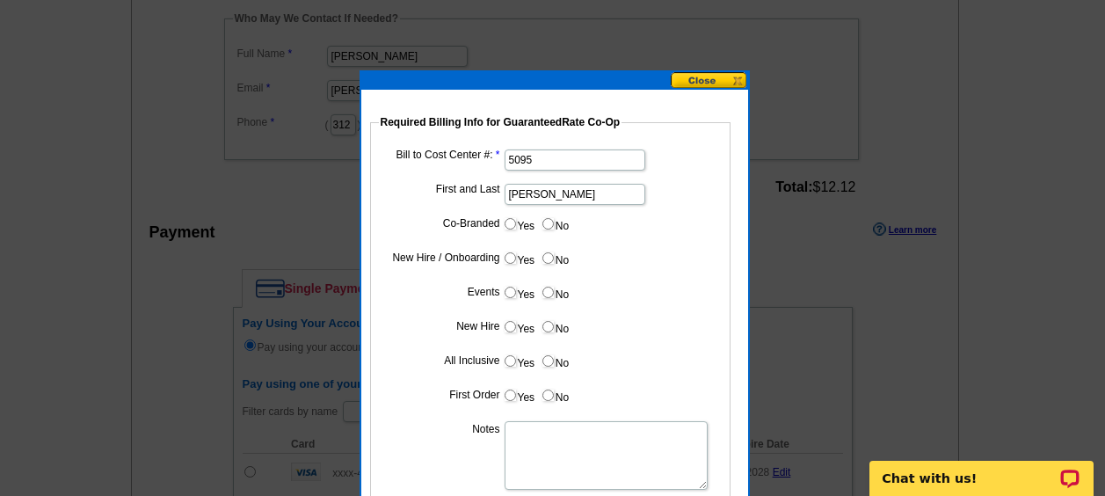
click at [536, 230] on dd "Yes No" at bounding box center [550, 227] width 343 height 27
click at [545, 223] on input "No" at bounding box center [548, 223] width 11 height 11
radio input "true"
click at [518, 256] on label "Yes" at bounding box center [519, 258] width 33 height 20
click at [516, 256] on input "Yes" at bounding box center [510, 257] width 11 height 11
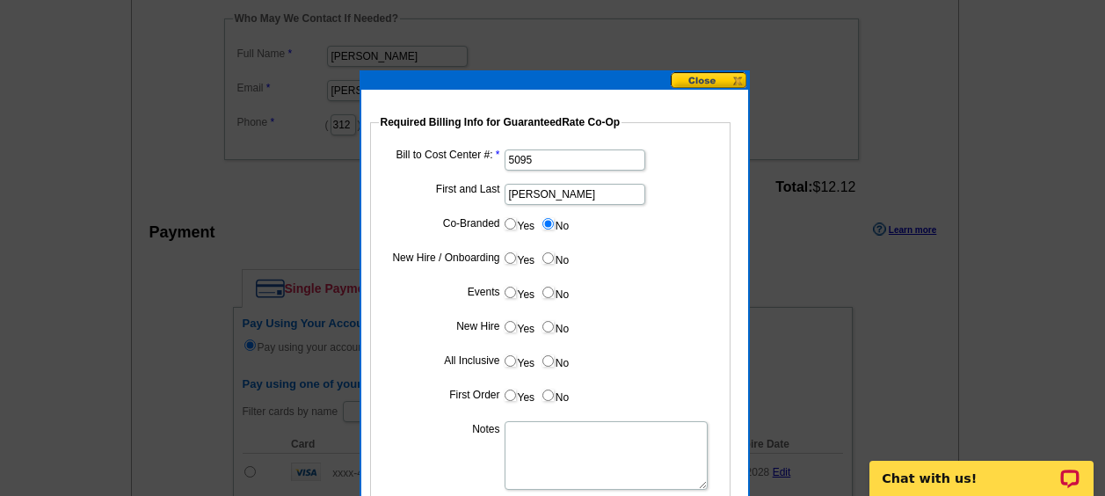
radio input "true"
click at [549, 291] on input "No" at bounding box center [548, 292] width 11 height 11
radio input "true"
click at [517, 317] on label "Yes" at bounding box center [519, 327] width 33 height 20
click at [516, 321] on input "Yes" at bounding box center [510, 326] width 11 height 11
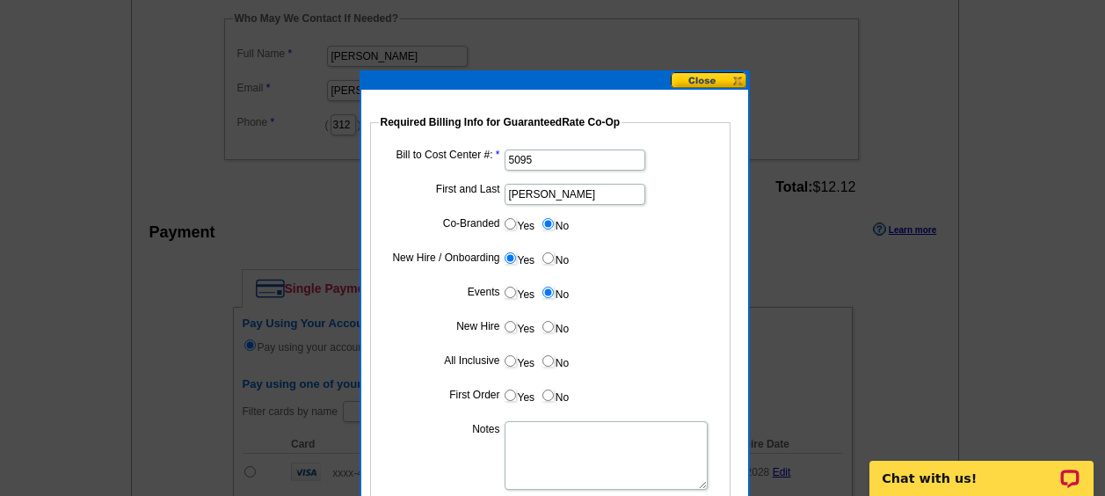
radio input "true"
click at [550, 363] on input "No" at bounding box center [548, 360] width 11 height 11
radio input "true"
click at [549, 393] on input "No" at bounding box center [548, 395] width 11 height 11
radio input "true"
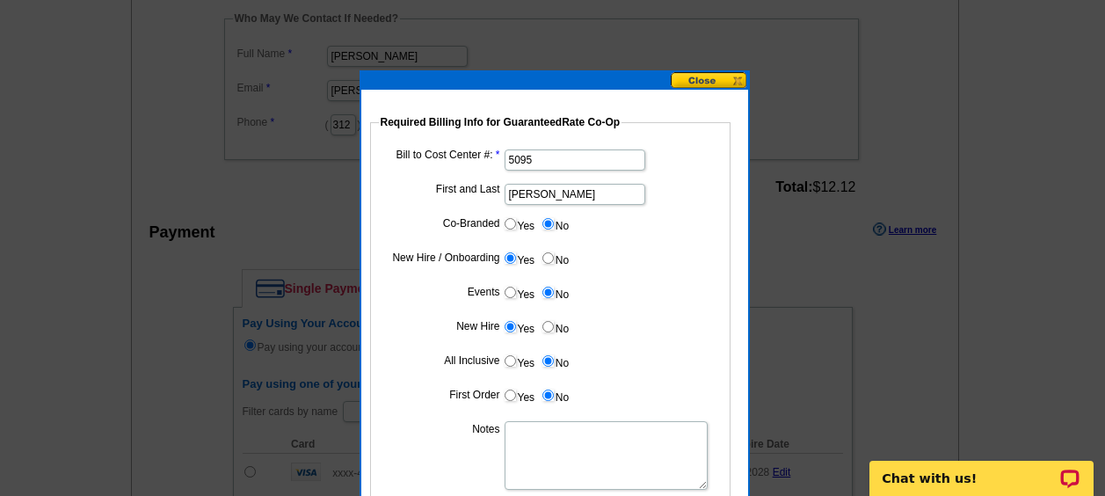
click at [572, 439] on textarea "Notes" at bounding box center [606, 455] width 203 height 69
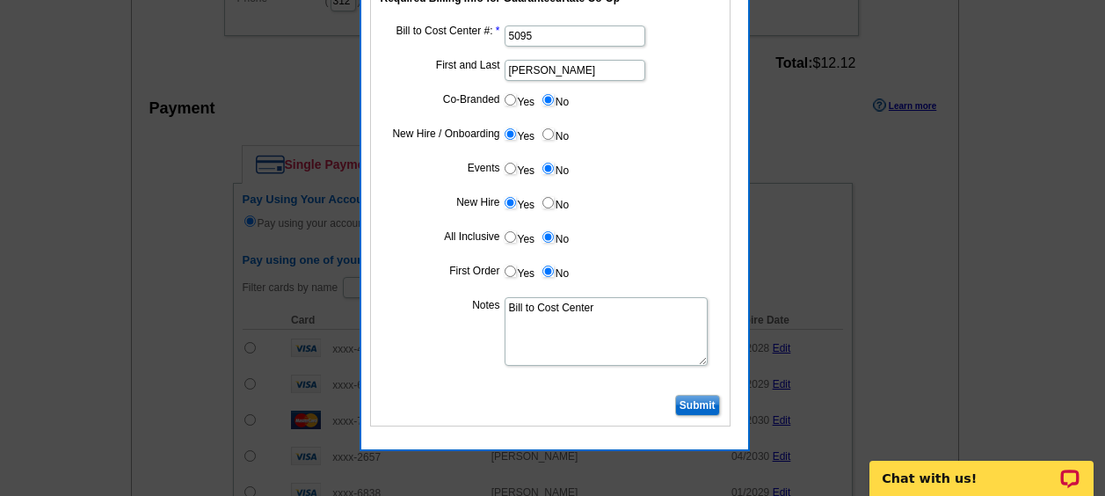
scroll to position [674, 0]
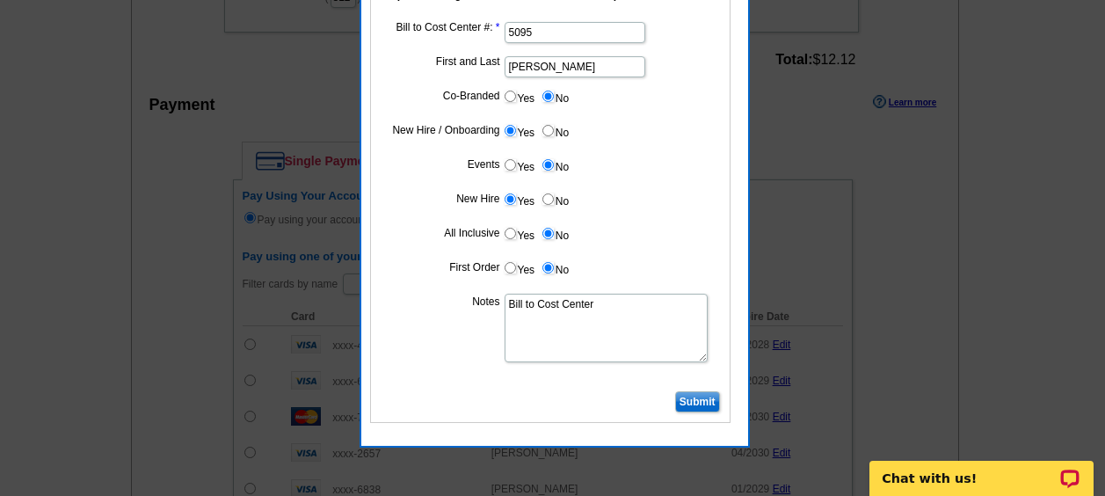
type textarea "Bill to Cost Center"
click at [697, 396] on input "Submit" at bounding box center [697, 401] width 45 height 21
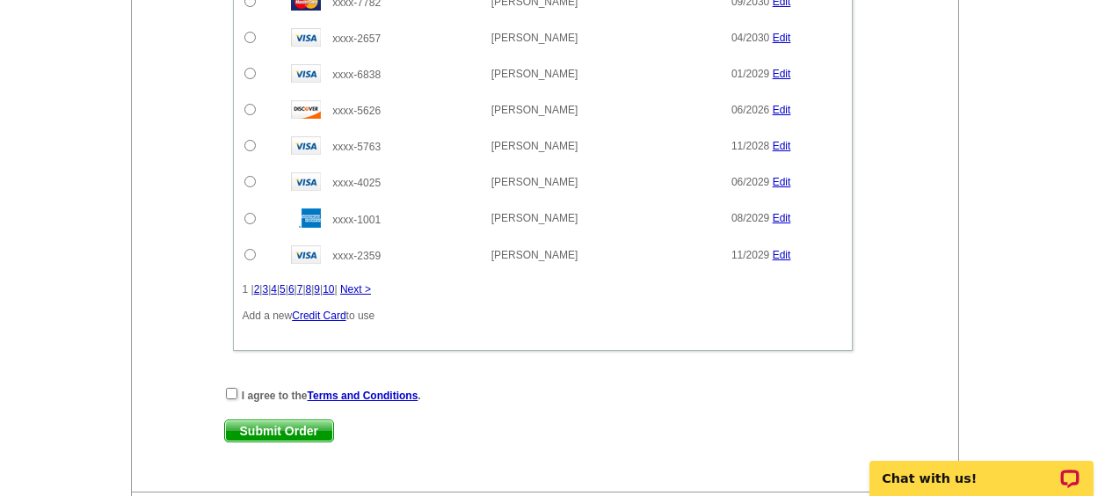
scroll to position [1176, 0]
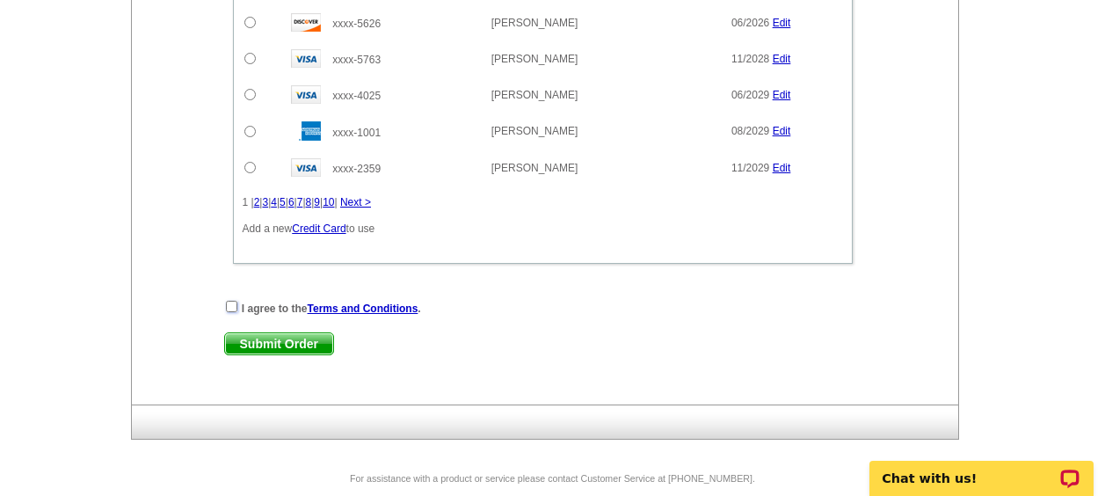
click at [236, 303] on input "checkbox" at bounding box center [231, 306] width 11 height 11
checkbox input "true"
click at [278, 344] on span "Submit Order" at bounding box center [279, 343] width 108 height 21
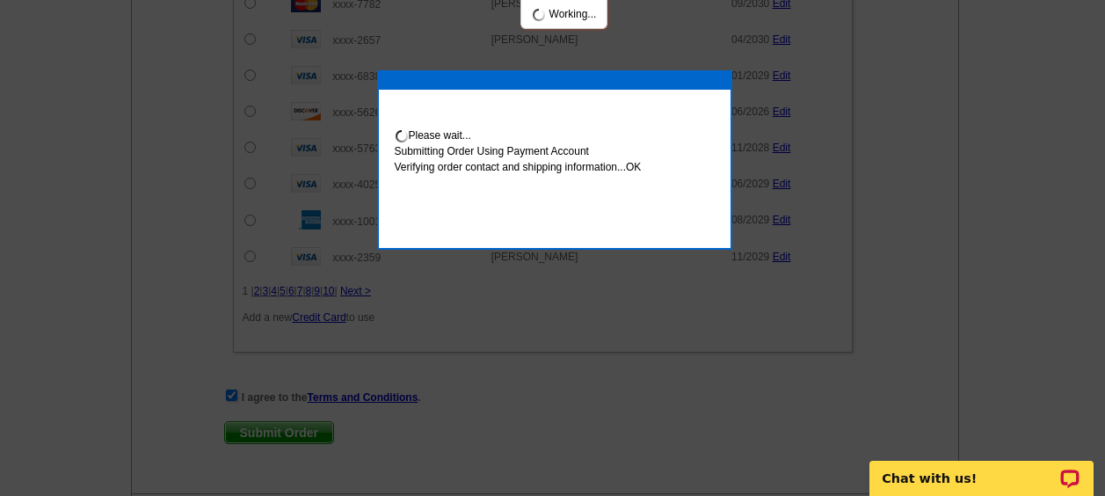
scroll to position [1265, 0]
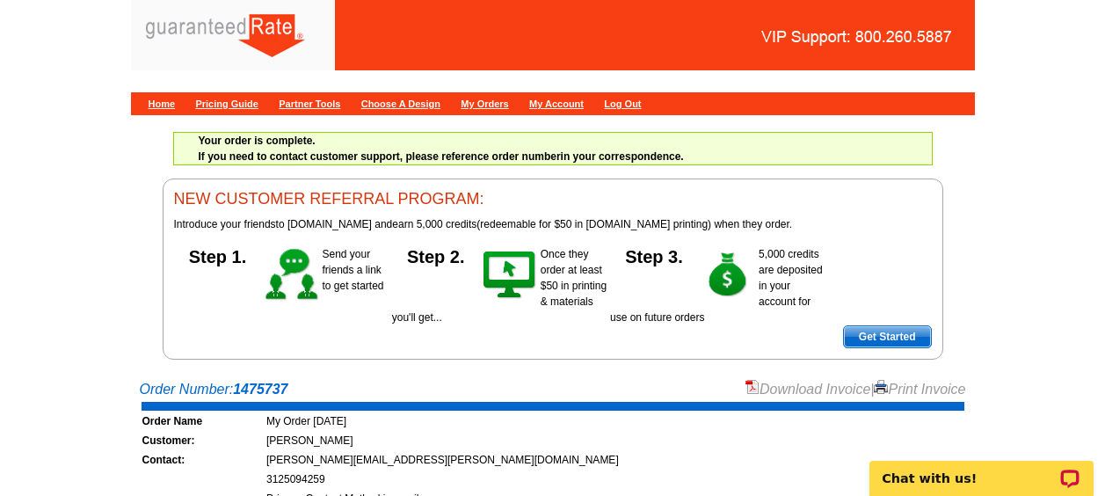
click at [805, 379] on div "Download Invoice | Print Invoice" at bounding box center [856, 389] width 221 height 21
click at [800, 395] on link "Download Invoice" at bounding box center [808, 389] width 125 height 15
